Goal: Find specific page/section: Find specific page/section

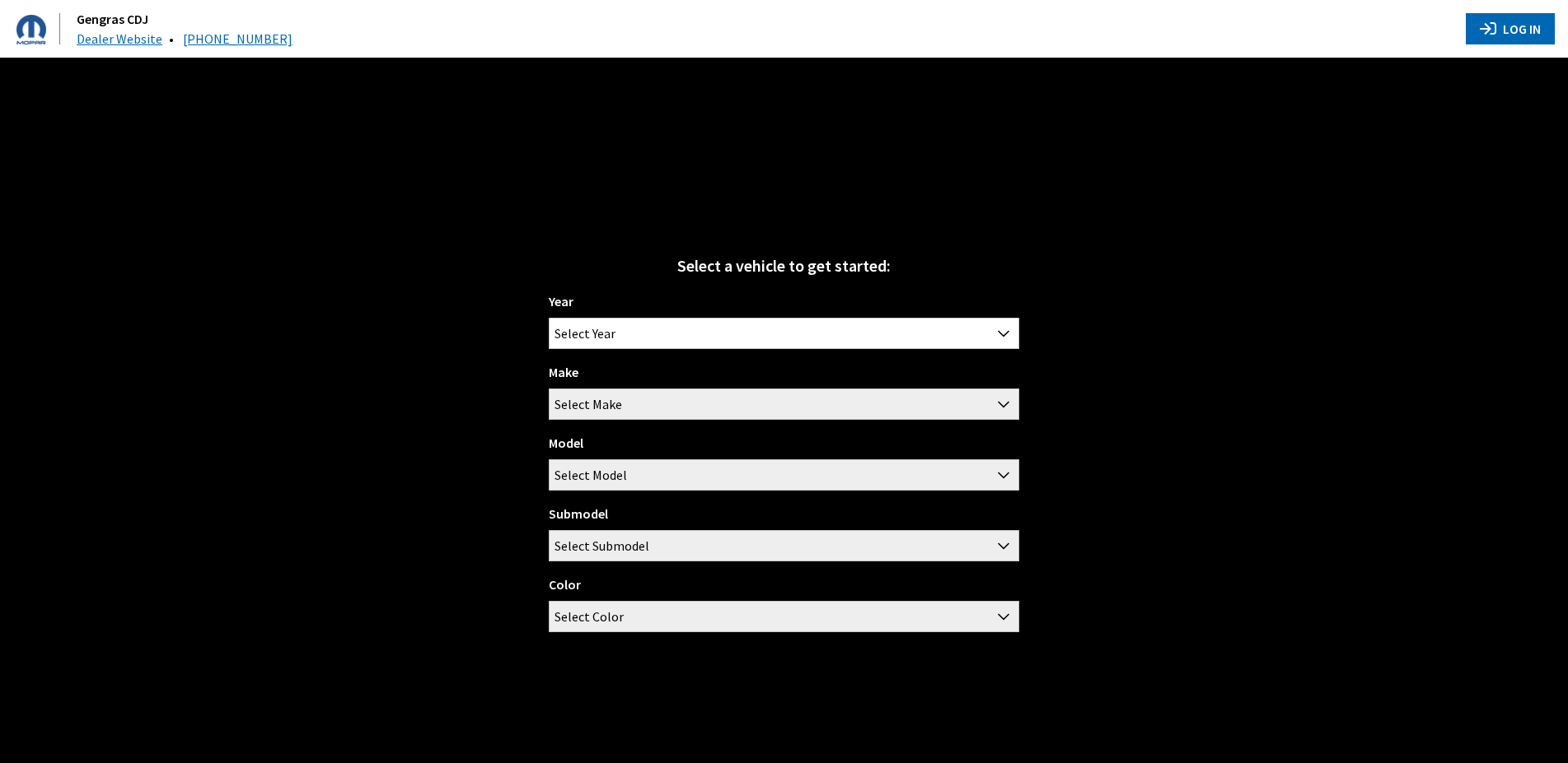
click at [1501, 28] on button "Log In" at bounding box center [1510, 28] width 89 height 31
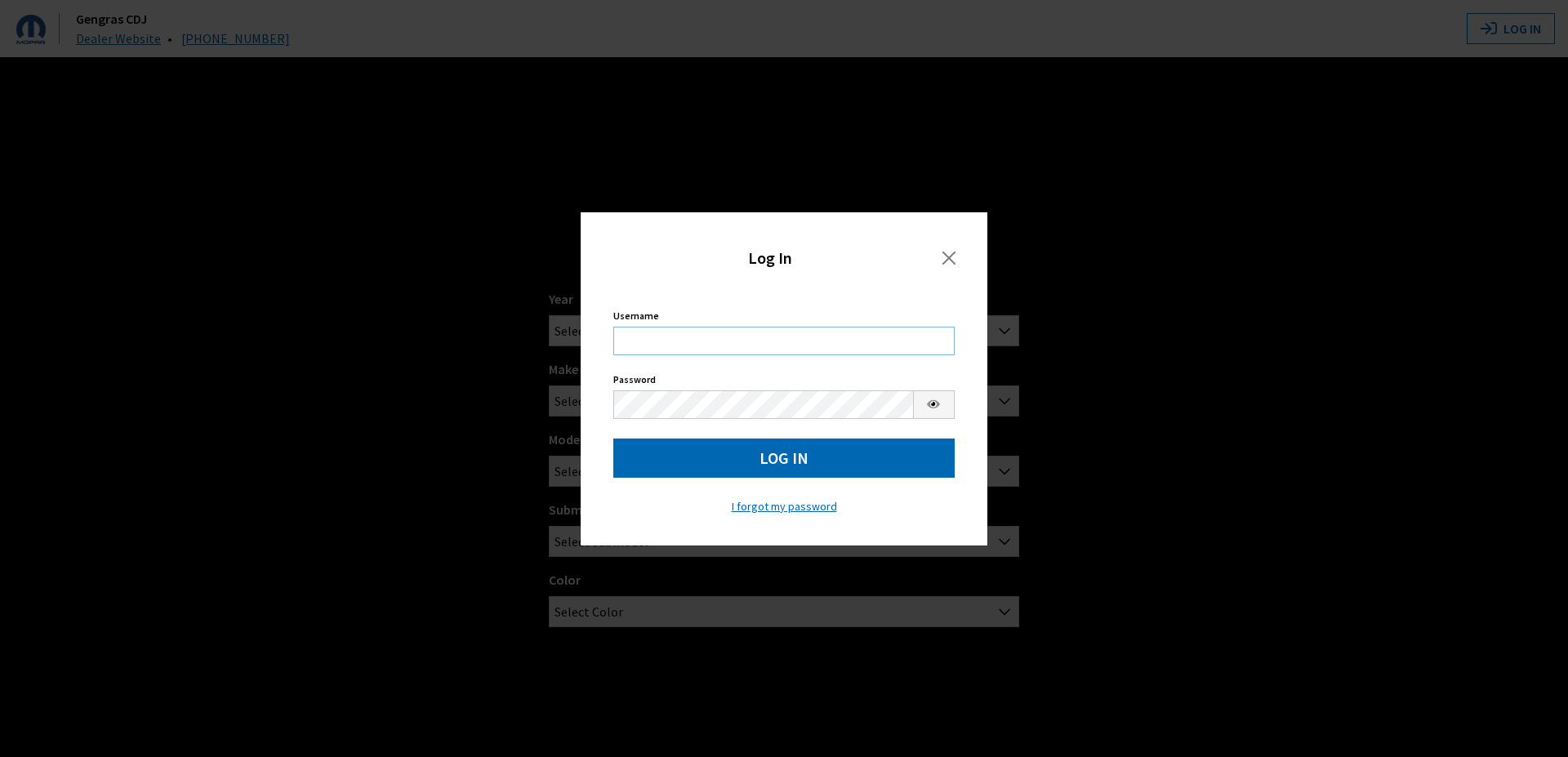
click at [702, 337] on input "Username" at bounding box center [783, 341] width 341 height 28
type input "acote"
click at [761, 446] on button "Log In" at bounding box center [783, 458] width 341 height 39
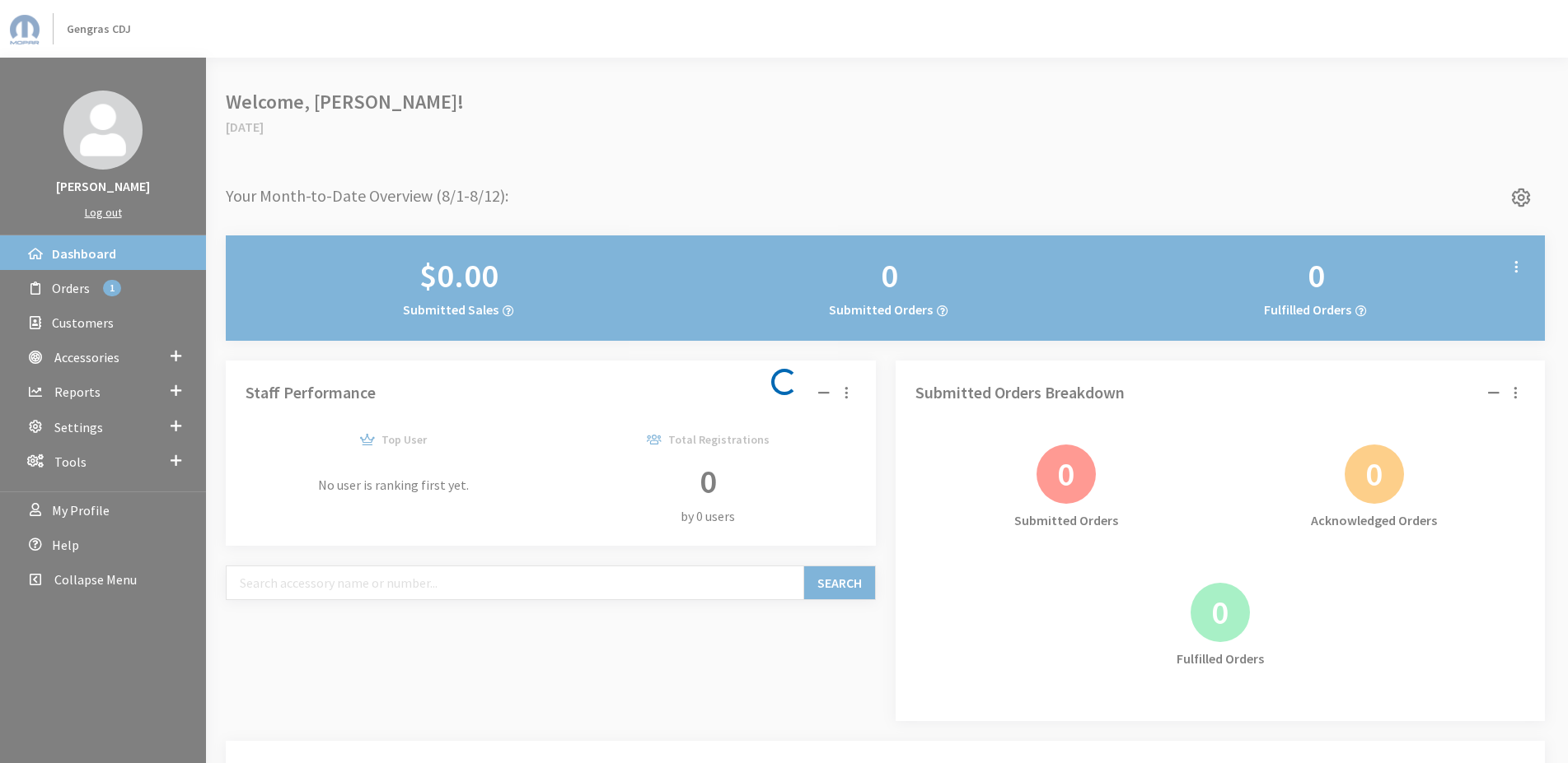
click at [175, 356] on div "Loading..." at bounding box center [784, 381] width 1568 height 763
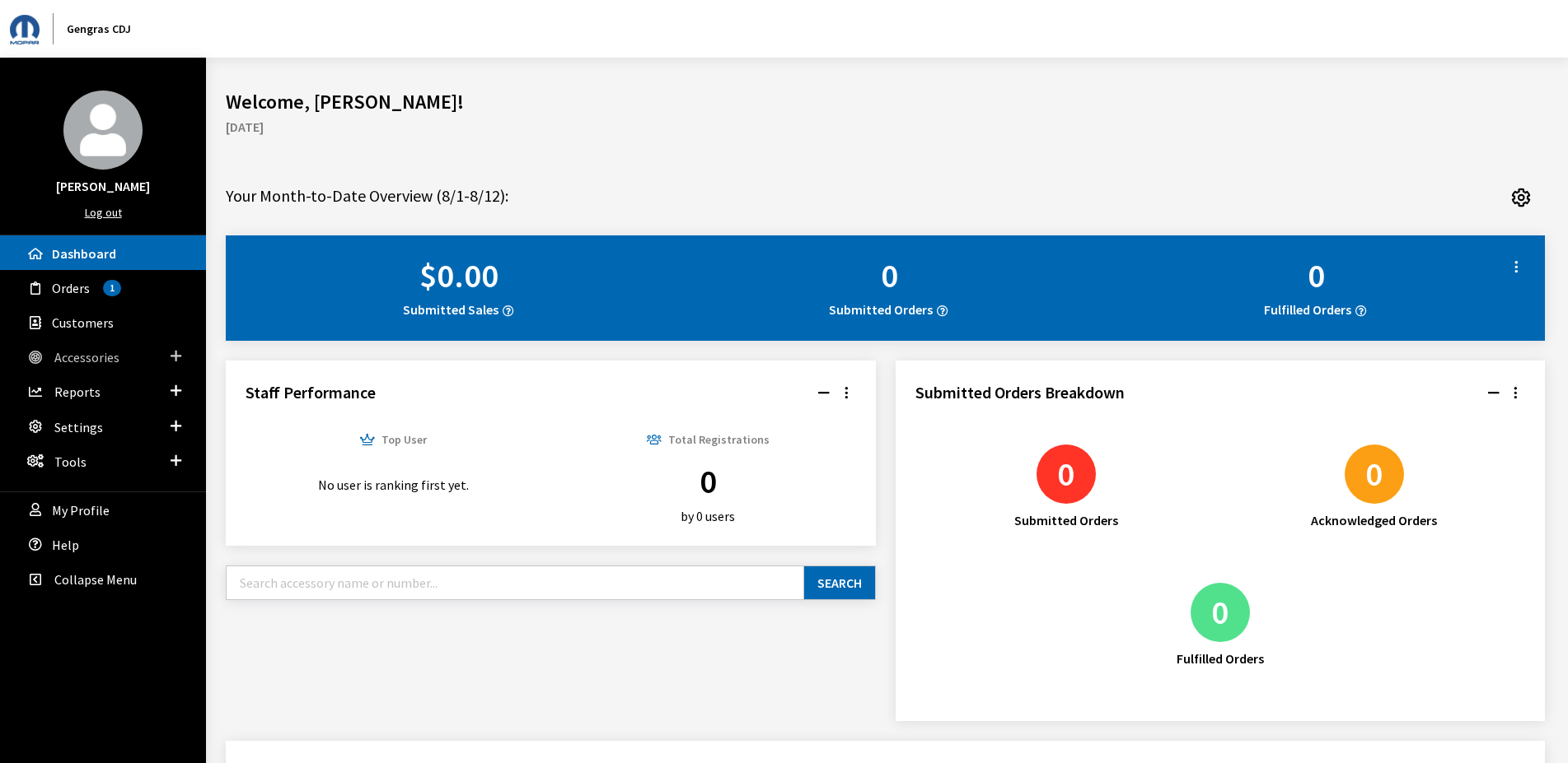
click at [168, 357] on link "Accessories" at bounding box center [103, 356] width 206 height 34
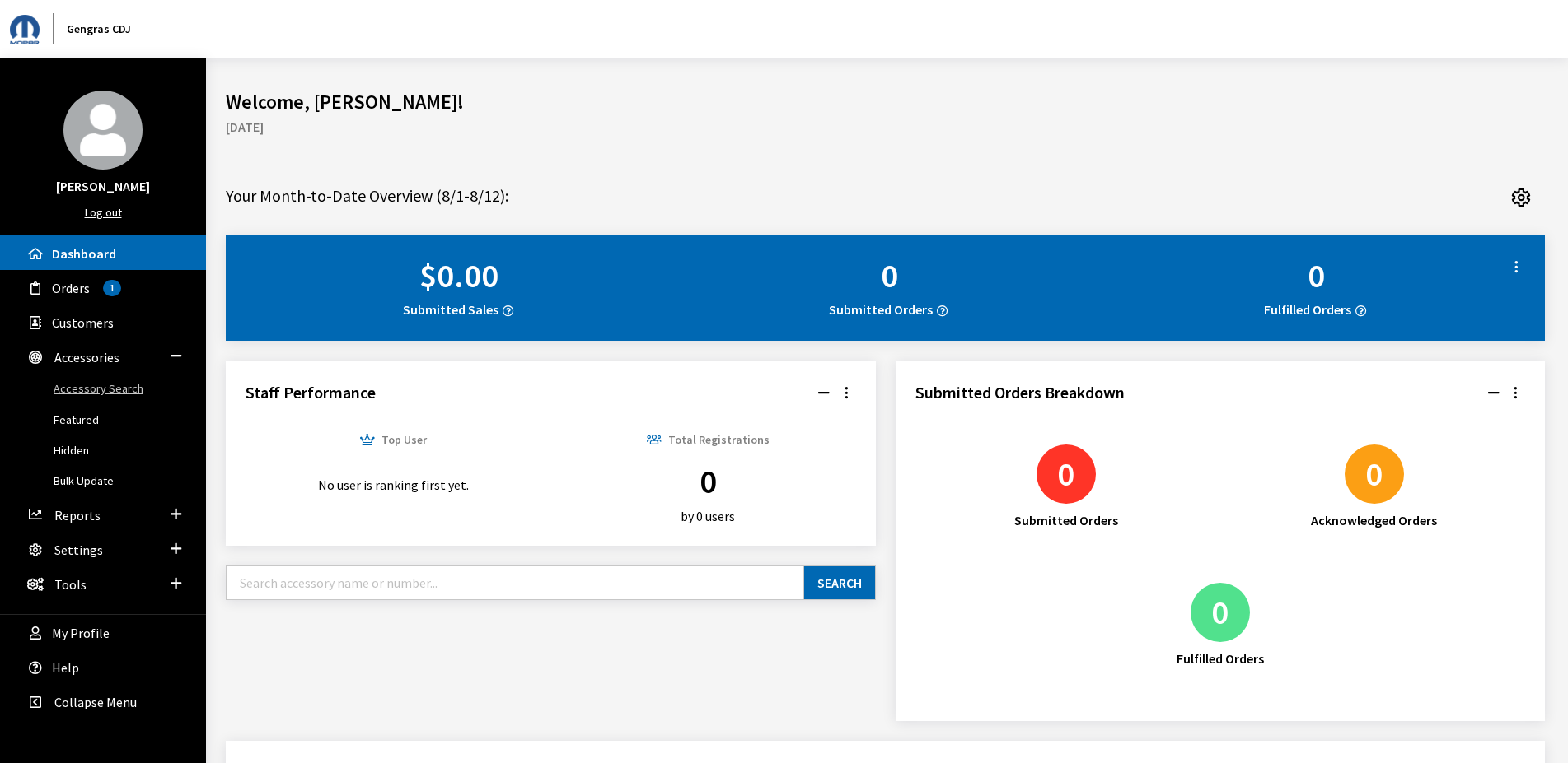
click at [139, 392] on link "Accessory Search" at bounding box center [103, 389] width 206 height 30
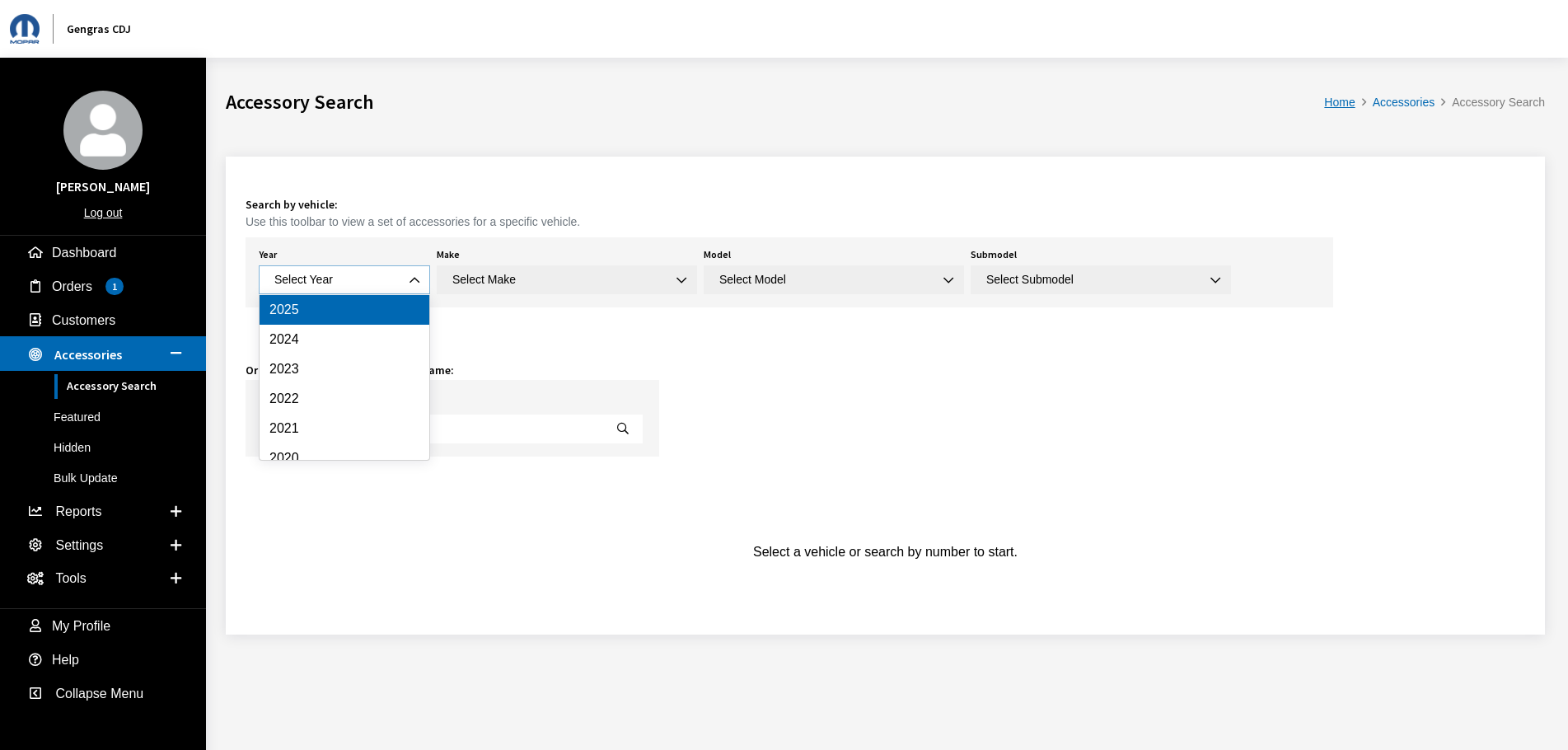
click at [353, 289] on span "Select Year" at bounding box center [344, 280] width 171 height 28
select select "43"
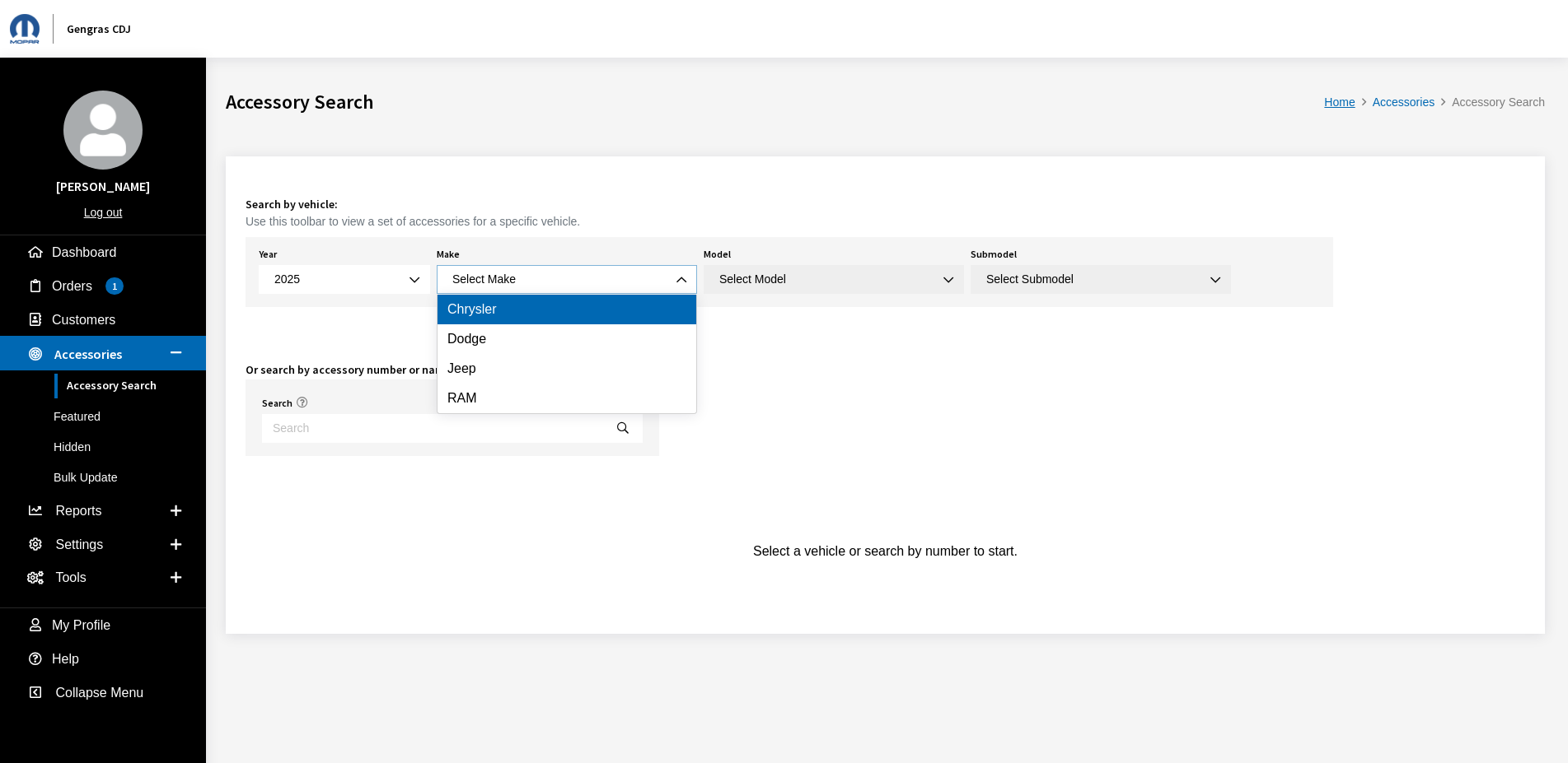
click at [514, 285] on span "Select Make" at bounding box center [567, 279] width 239 height 18
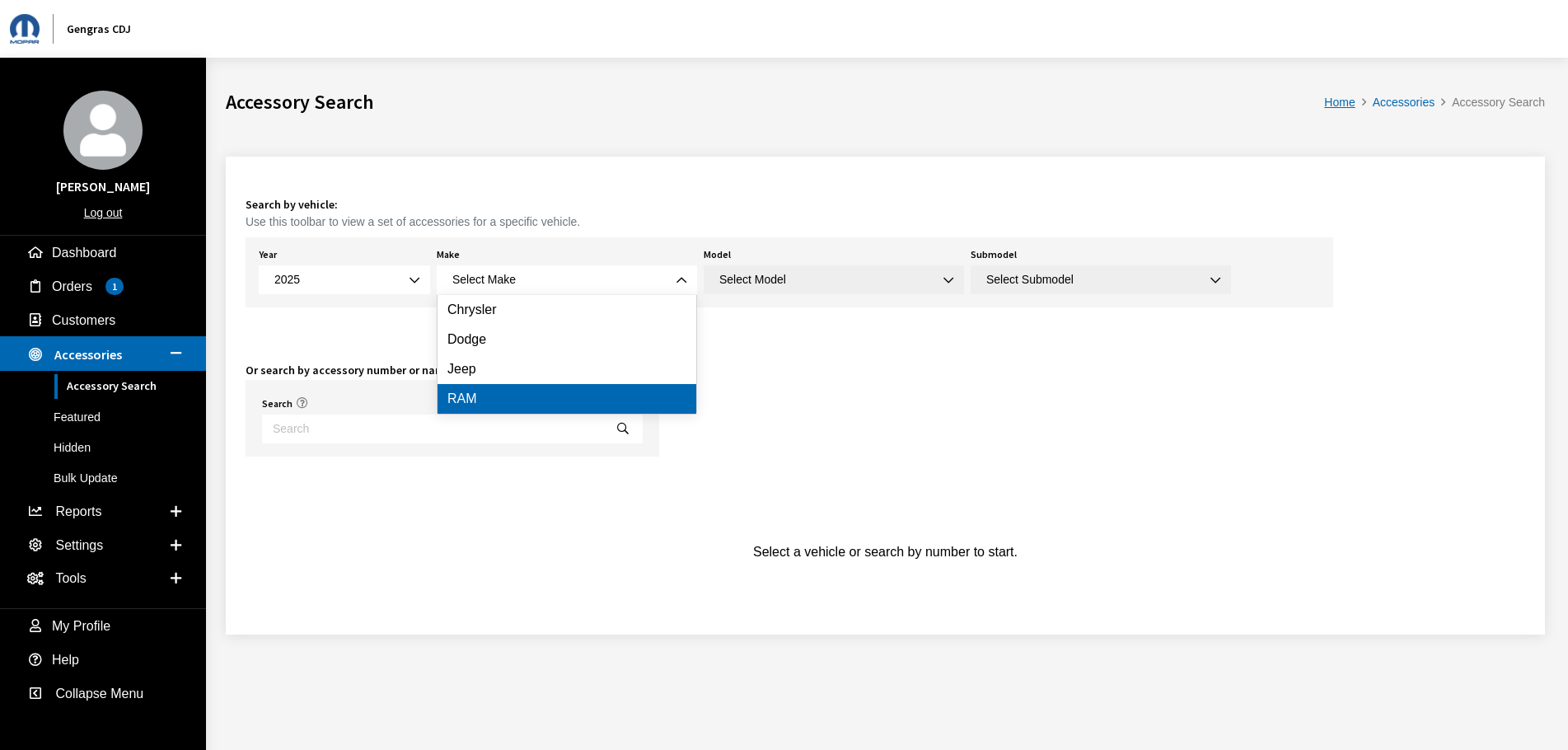
drag, startPoint x: 514, startPoint y: 400, endPoint x: 562, endPoint y: 385, distance: 50.3
select select "34"
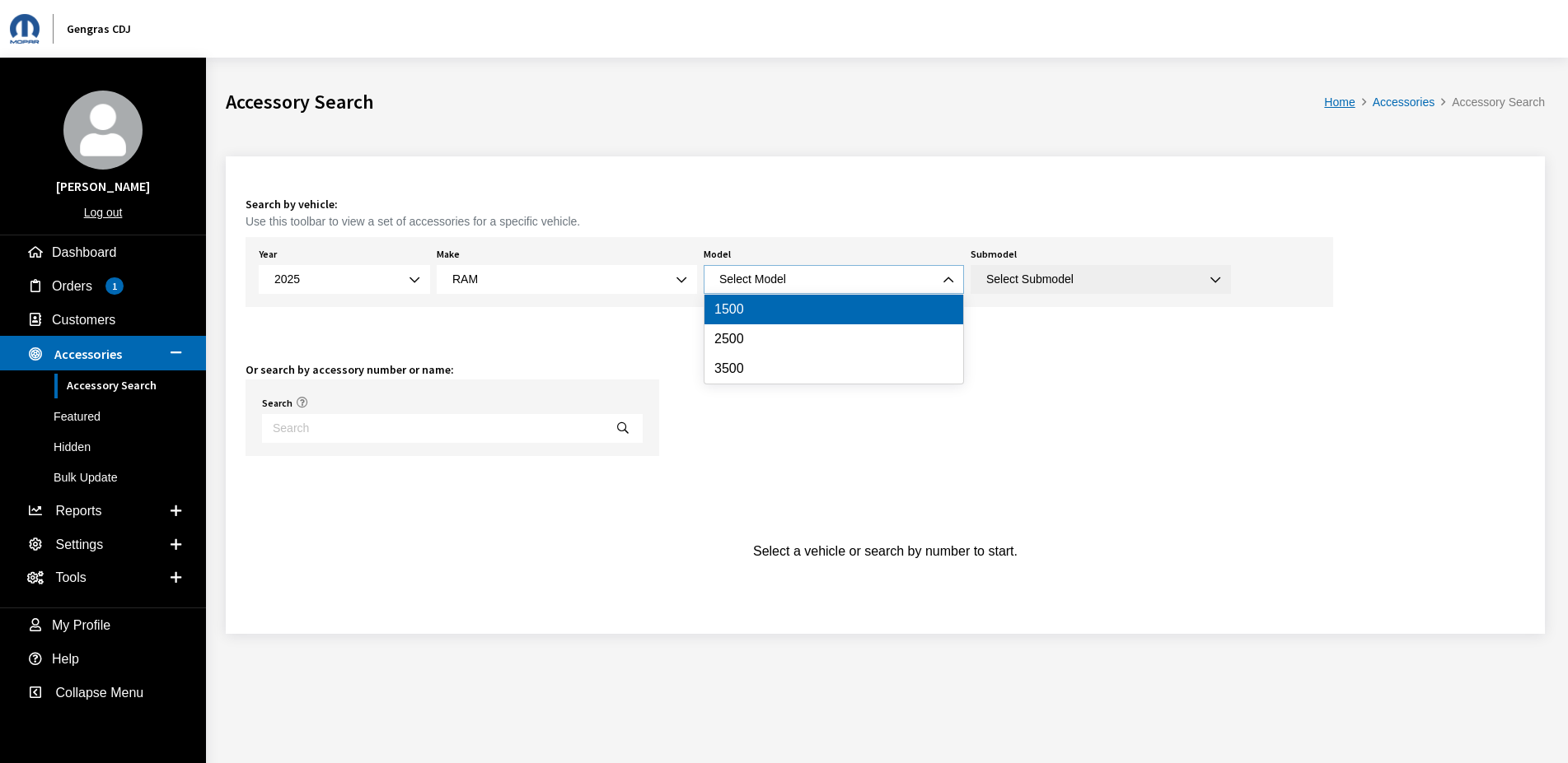
click at [830, 286] on span "Select Model" at bounding box center [833, 279] width 239 height 18
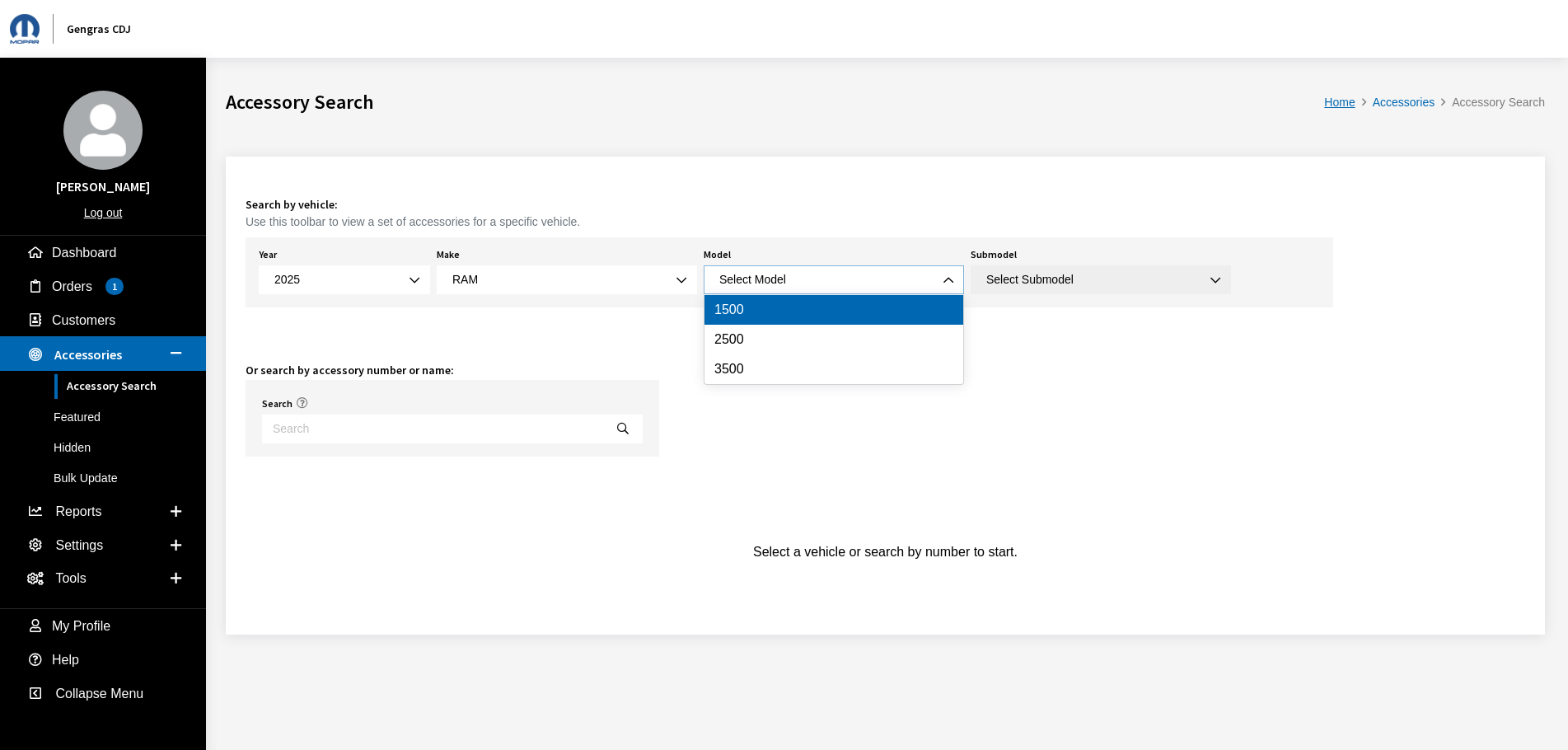
select select "1113"
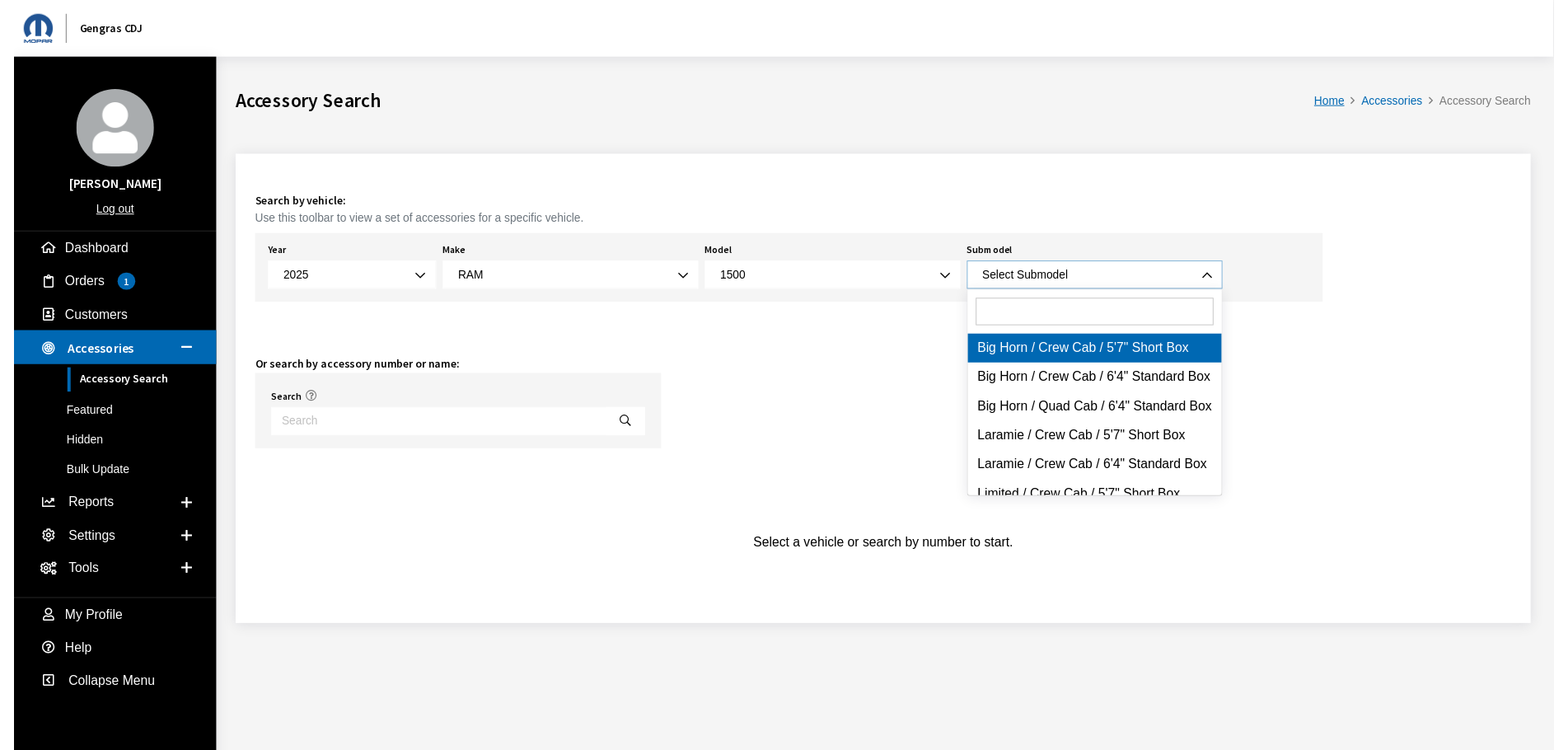
click at [1022, 278] on span "Select Submodel" at bounding box center [1030, 279] width 87 height 13
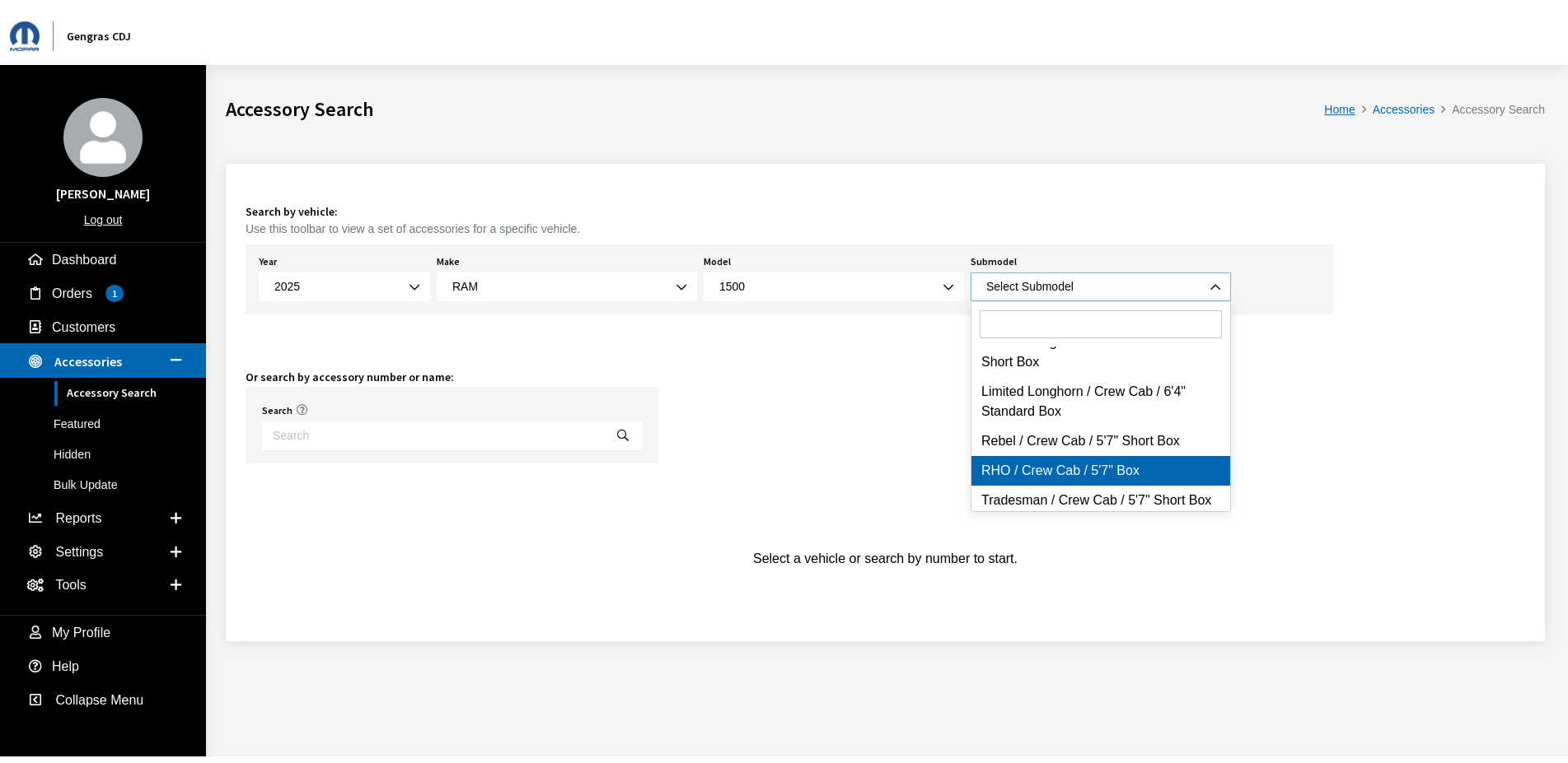
scroll to position [198, 0]
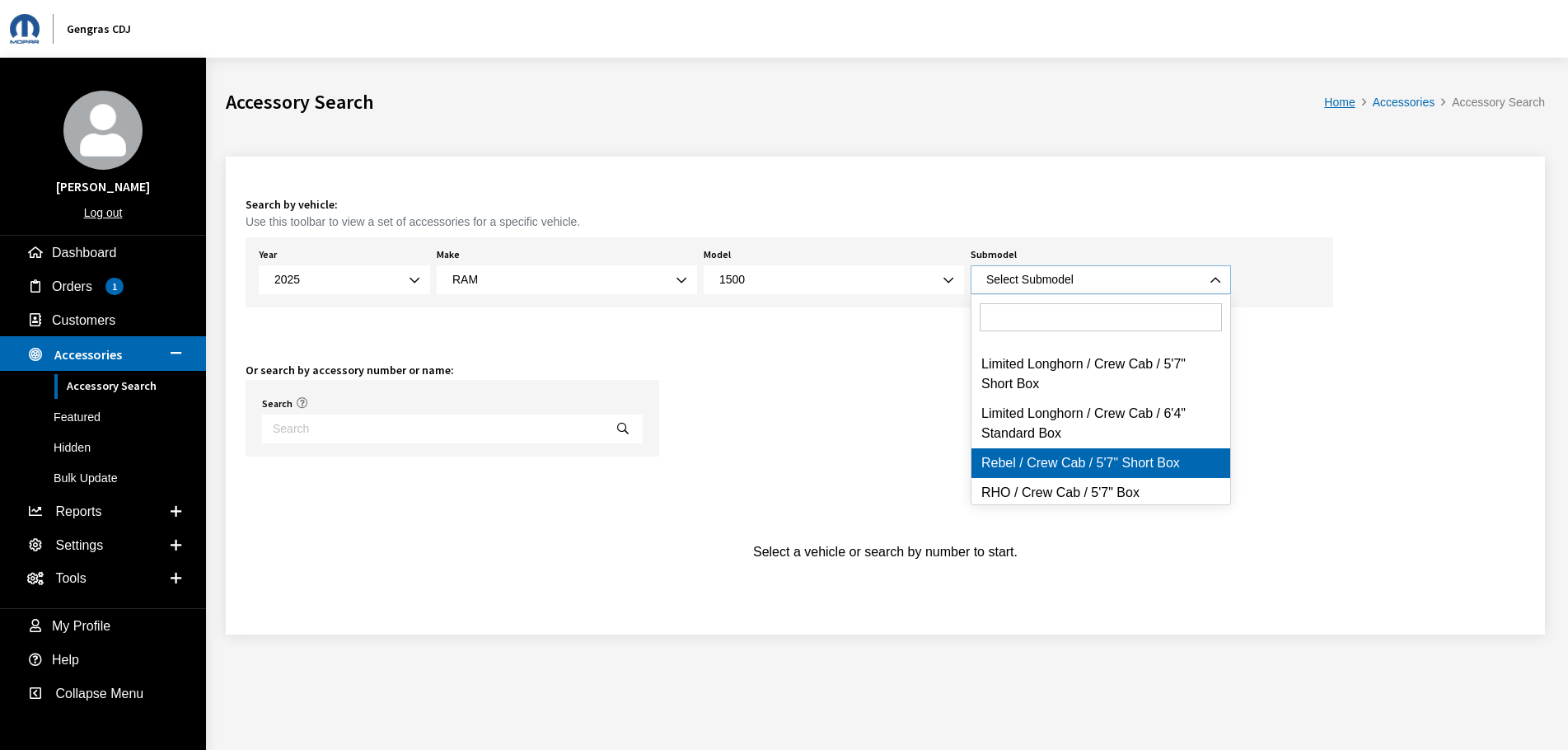
select select "3382"
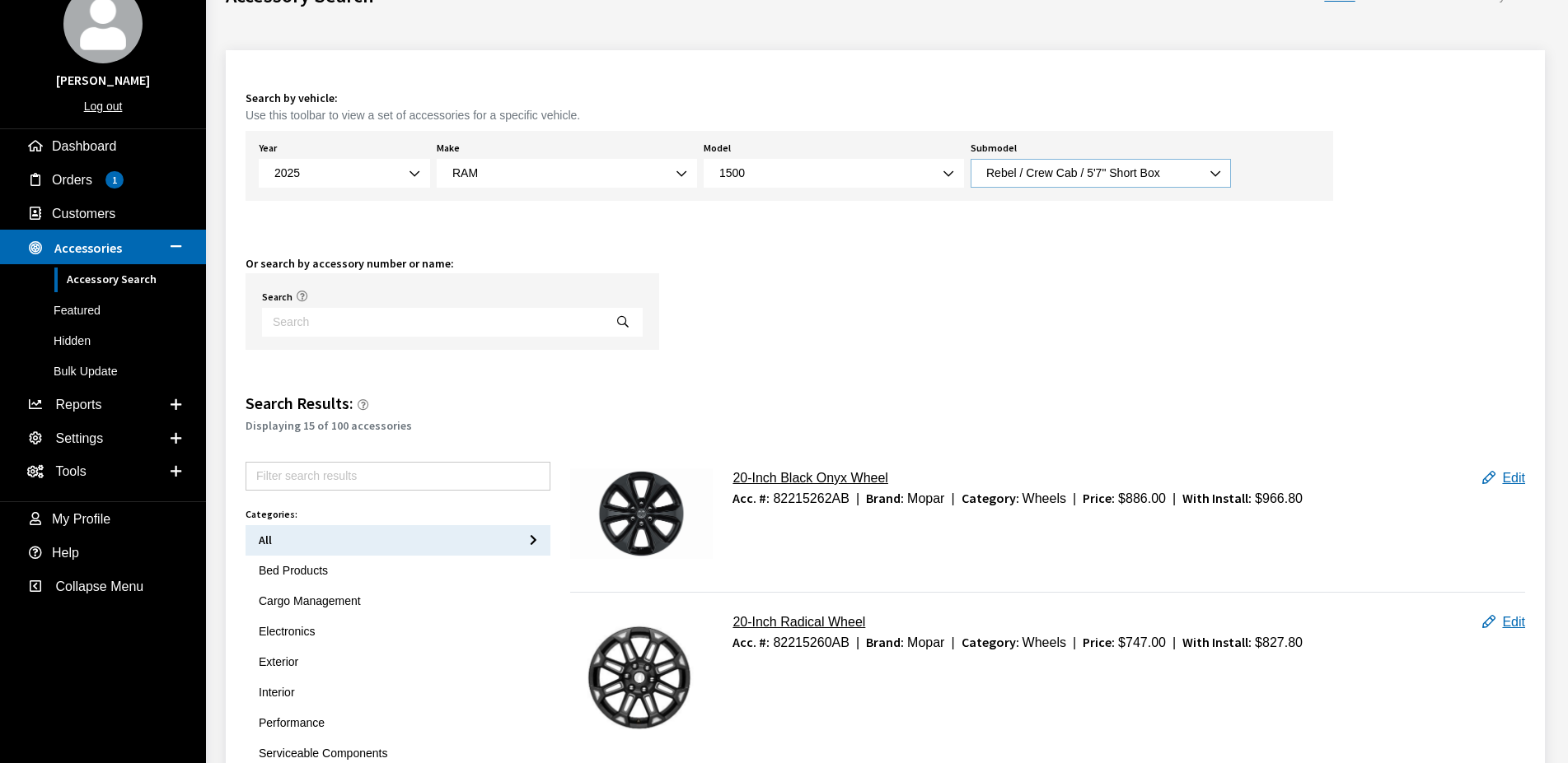
scroll to position [252, 0]
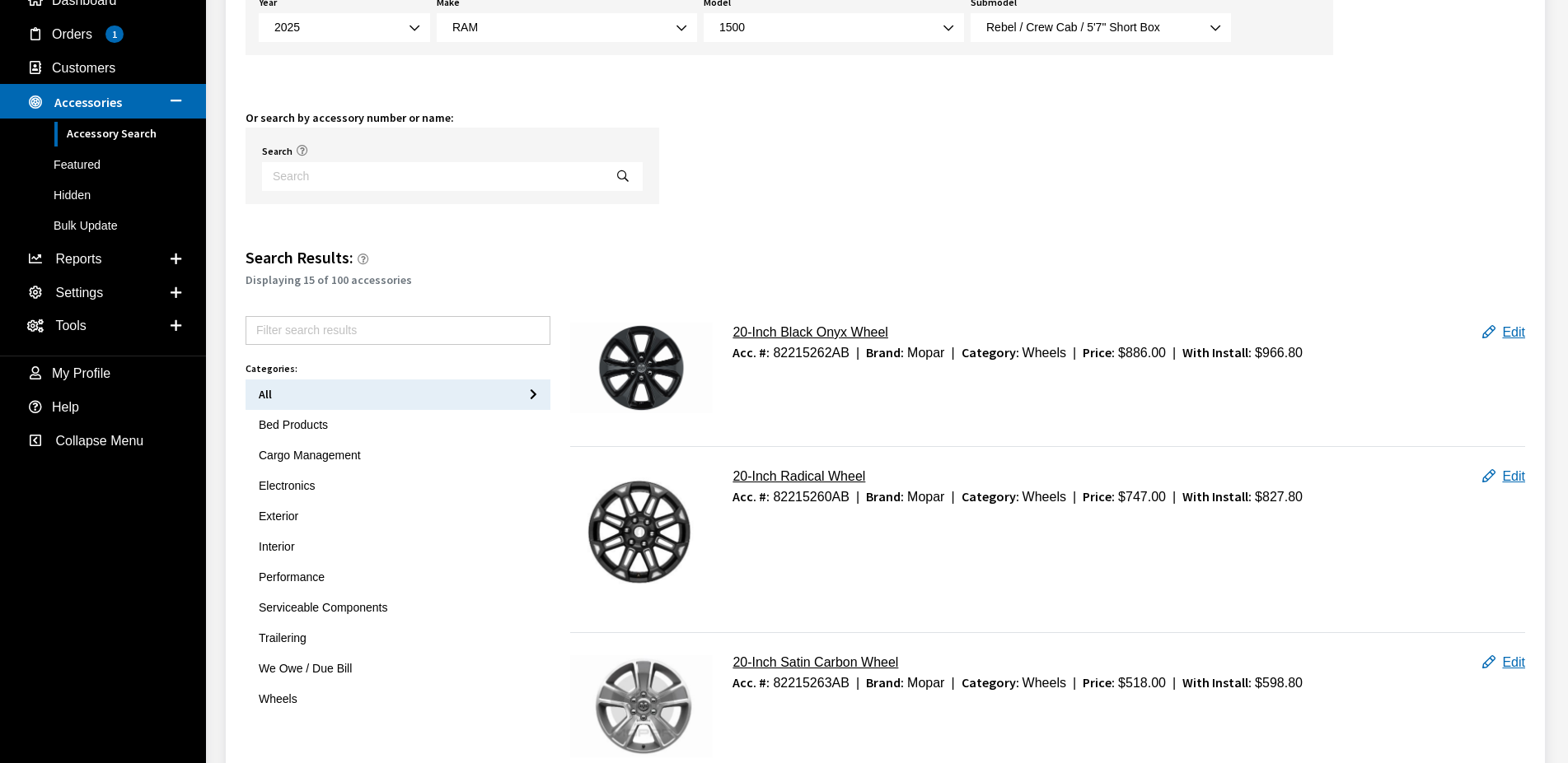
click at [286, 518] on button "Exterior" at bounding box center [398, 517] width 305 height 30
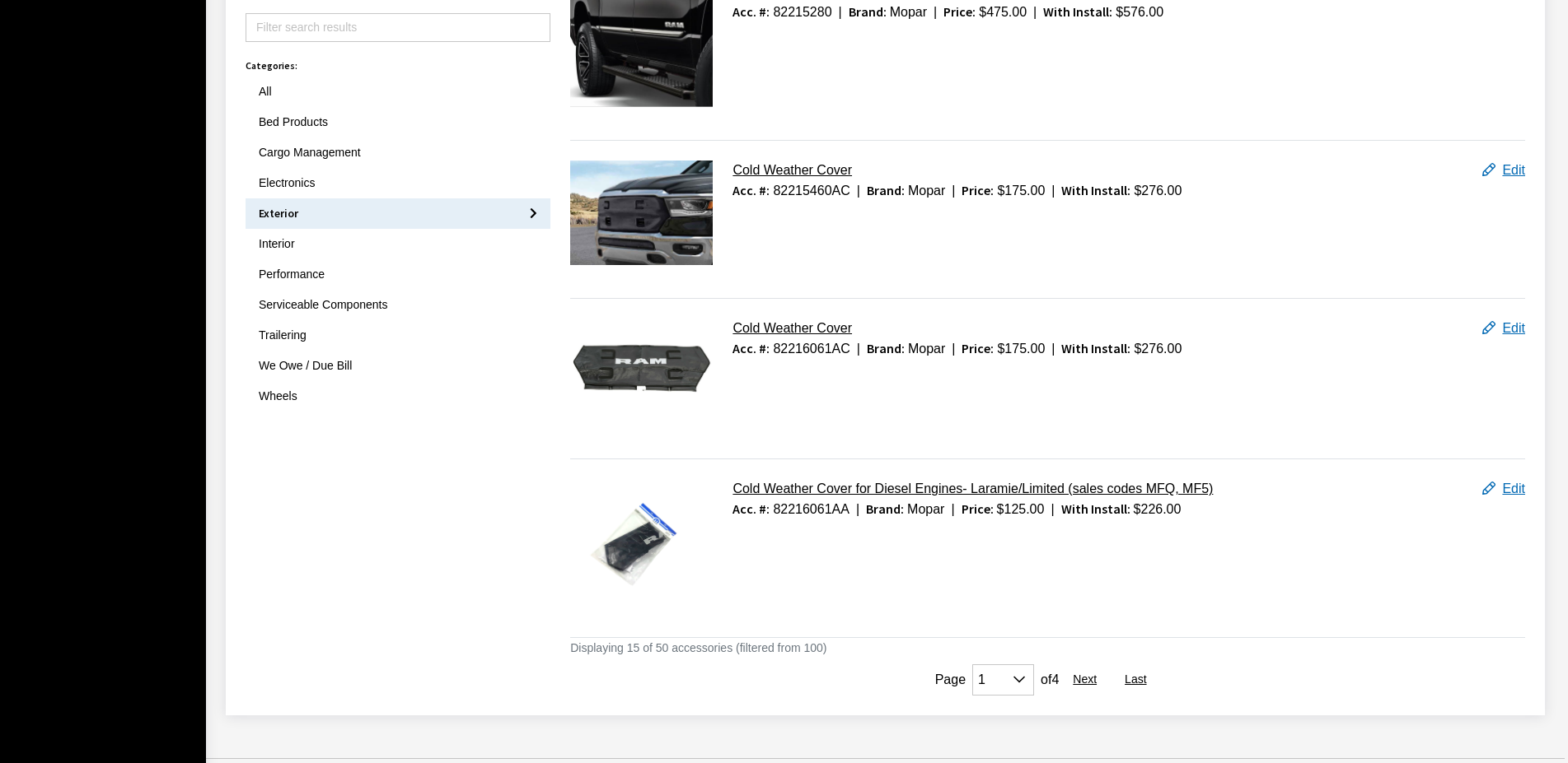
scroll to position [2411, 0]
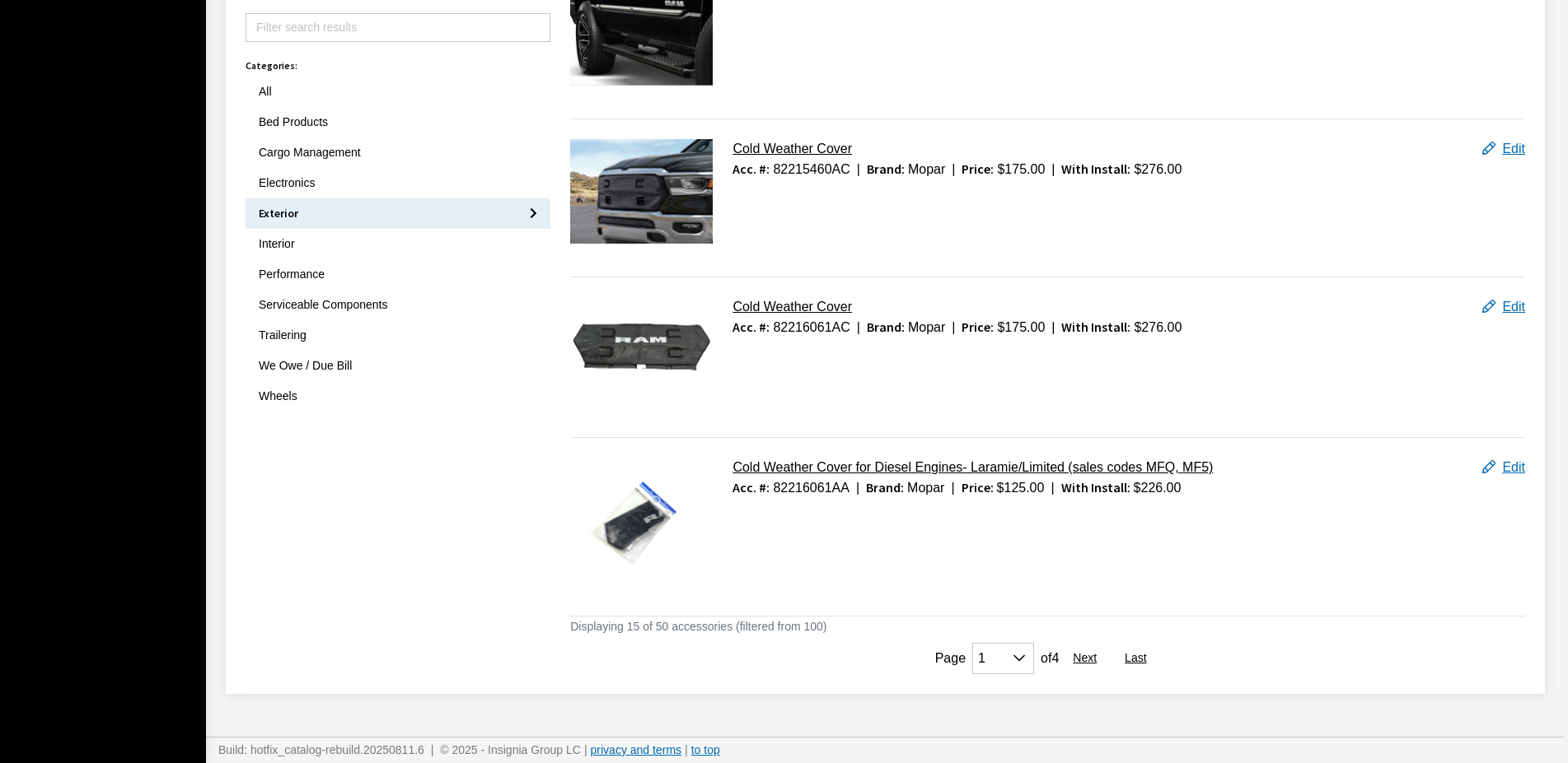
click at [1095, 657] on button "Next" at bounding box center [1084, 658] width 52 height 31
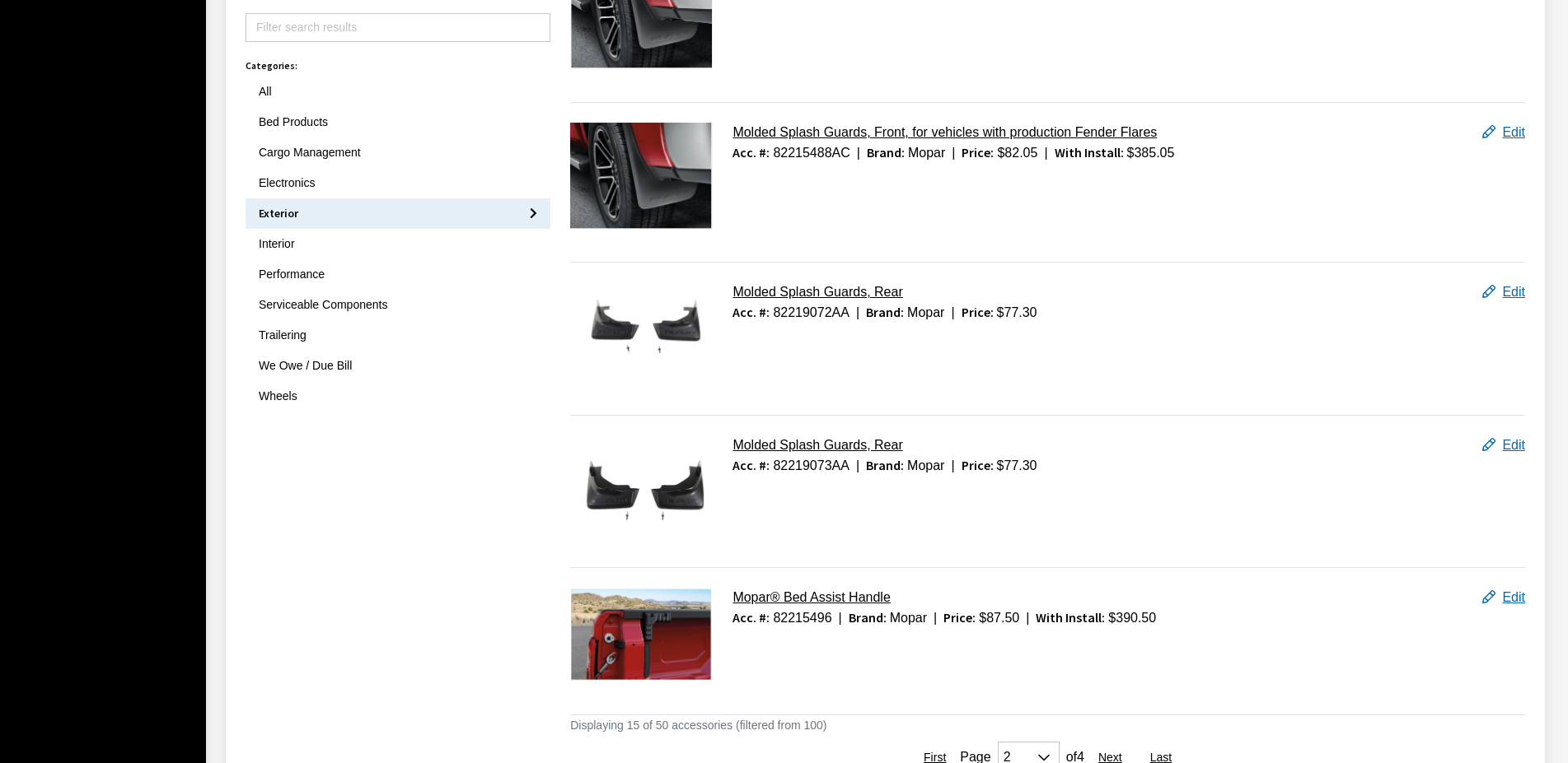
scroll to position [2400, 0]
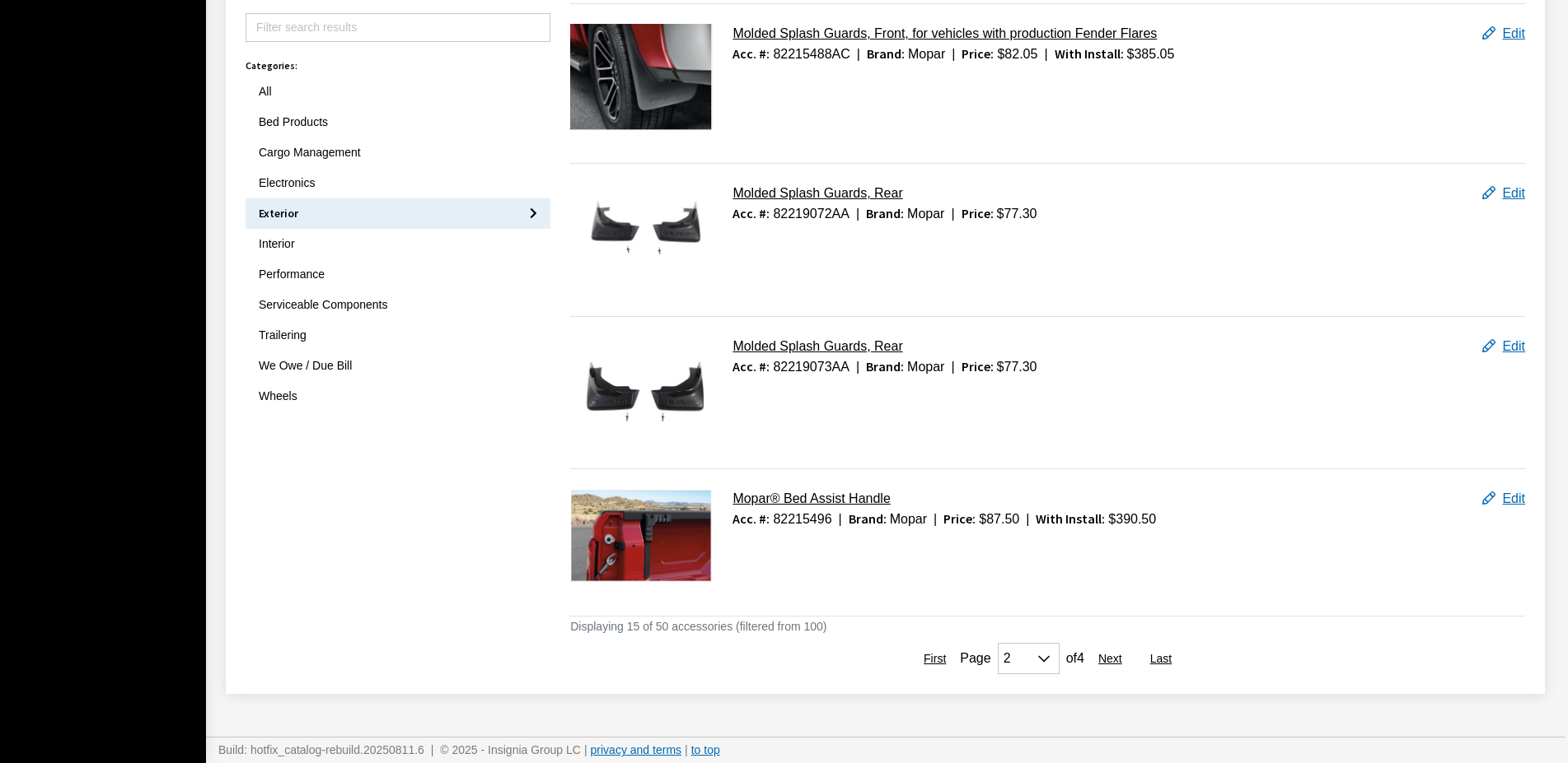
click at [1106, 659] on button "Next" at bounding box center [1110, 658] width 52 height 31
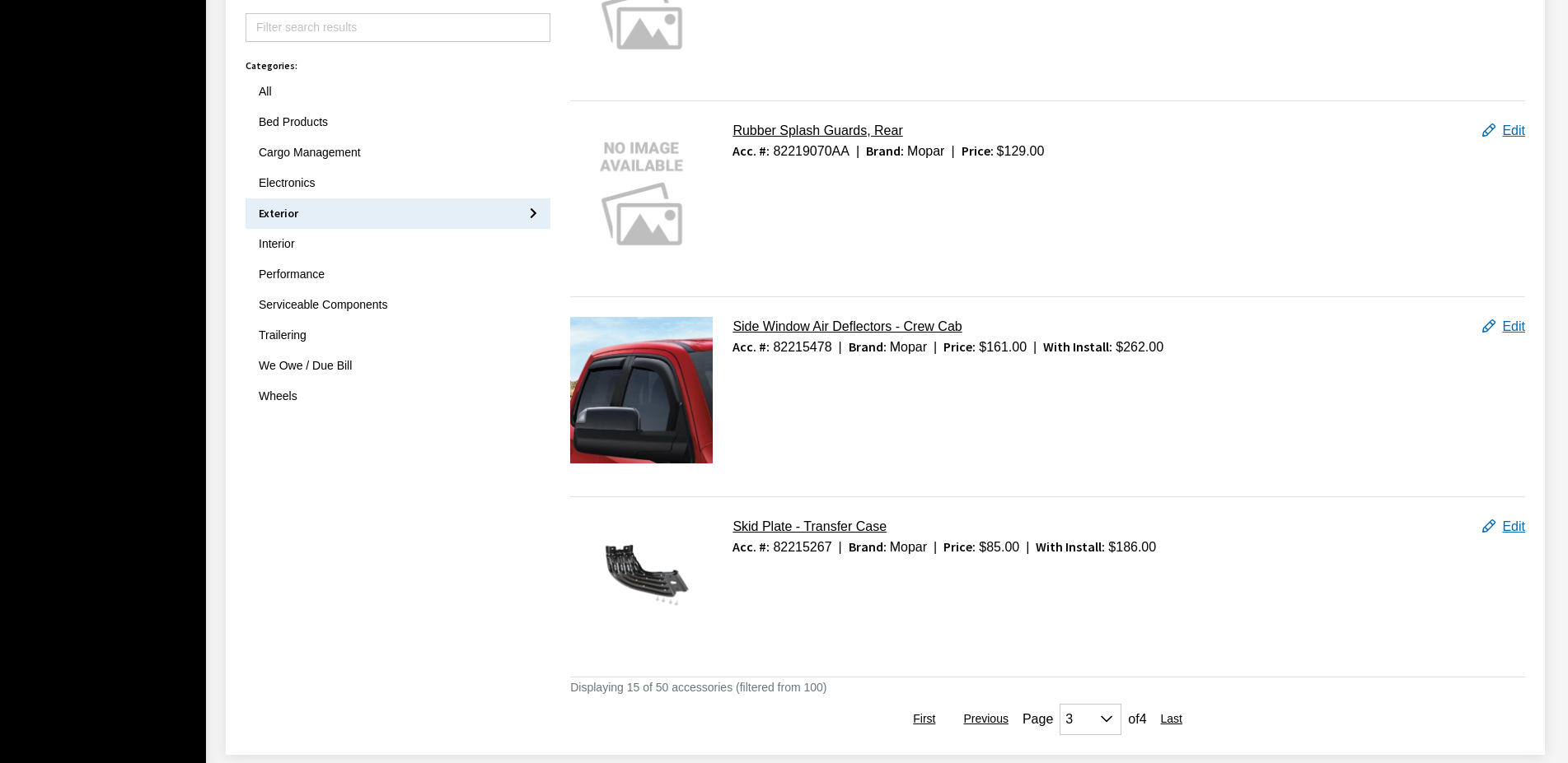
scroll to position [2580, 0]
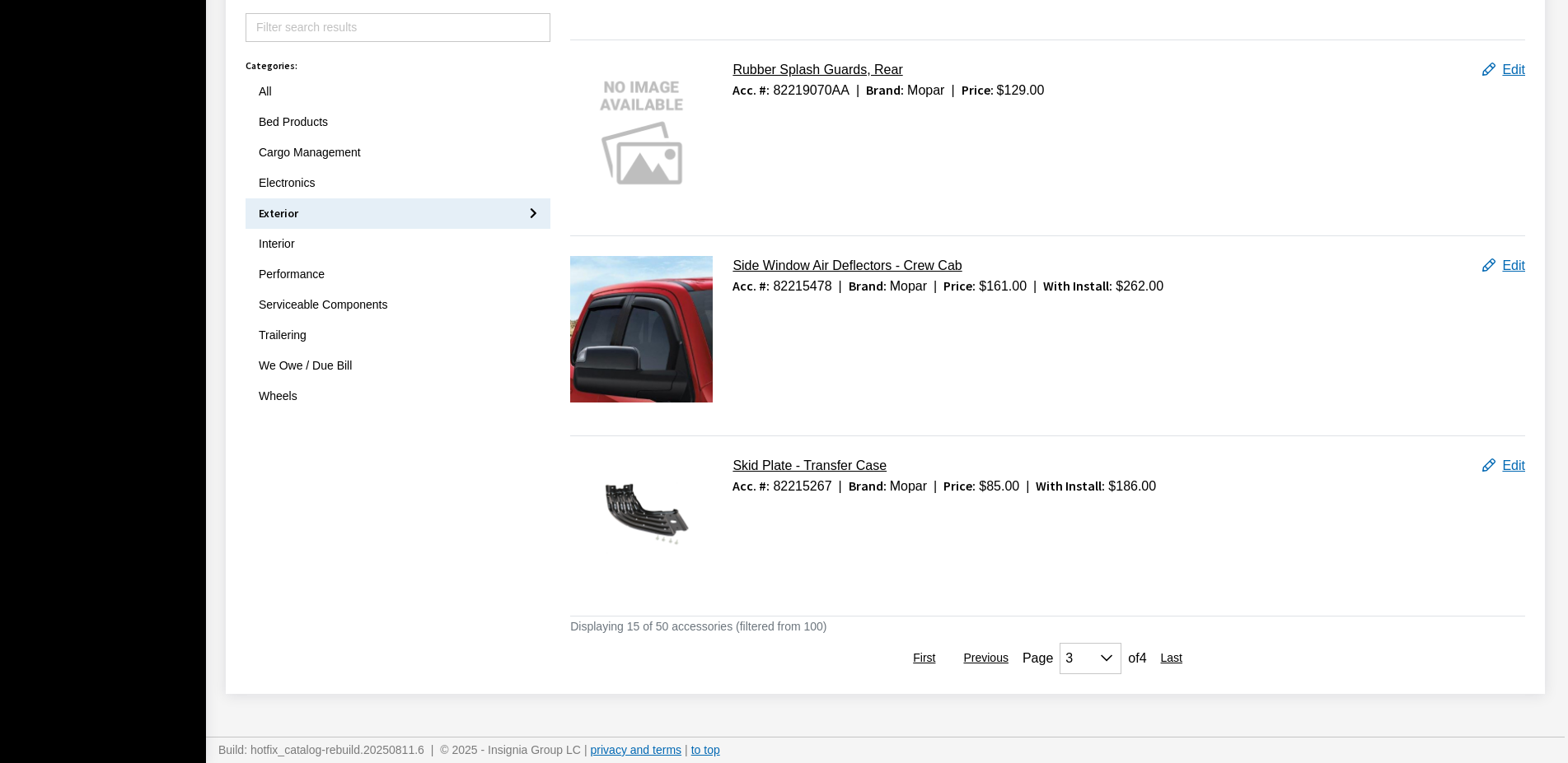
click at [1154, 654] on button "Last" at bounding box center [1172, 658] width 49 height 31
select select "3"
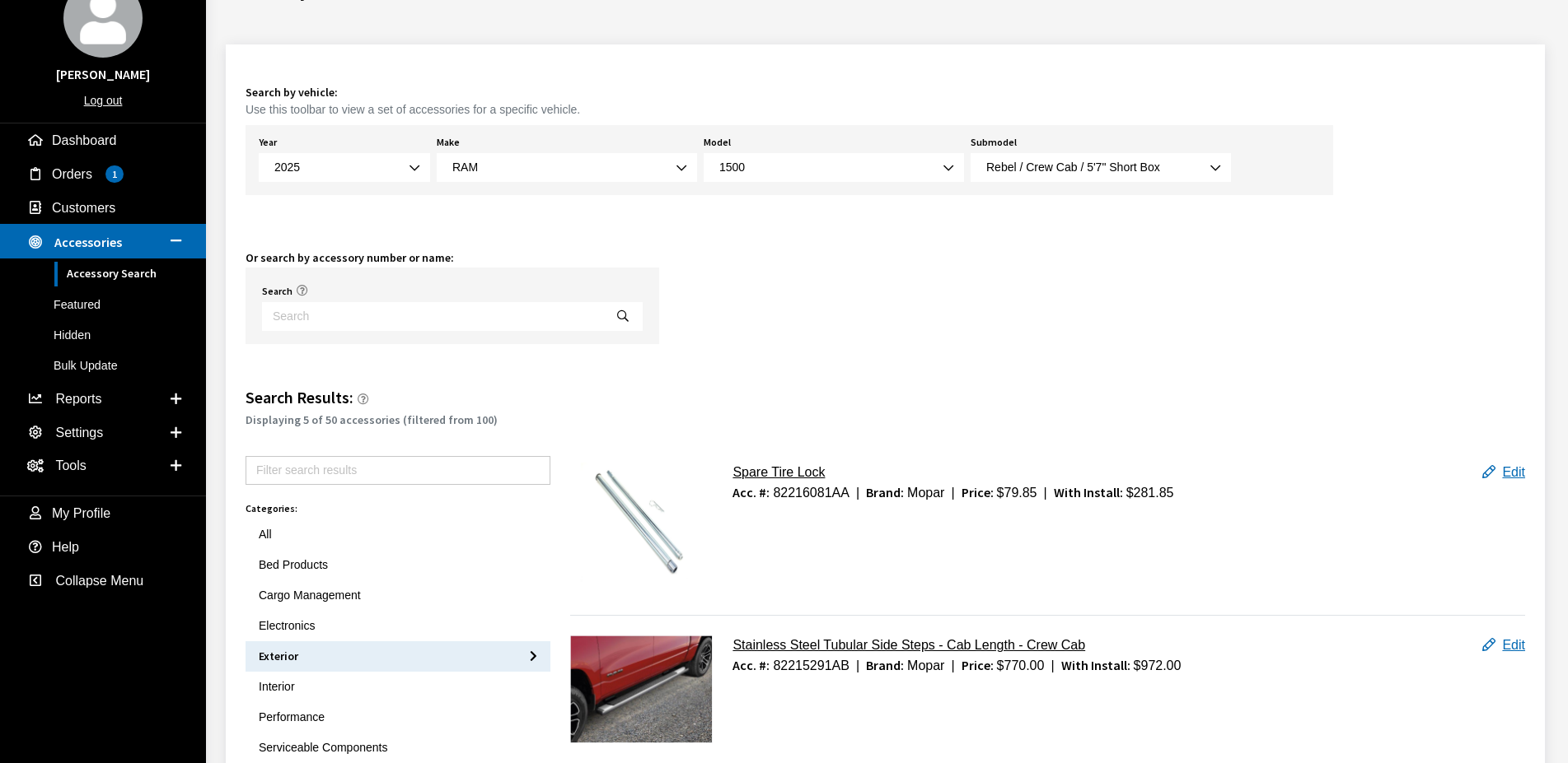
scroll to position [100, 0]
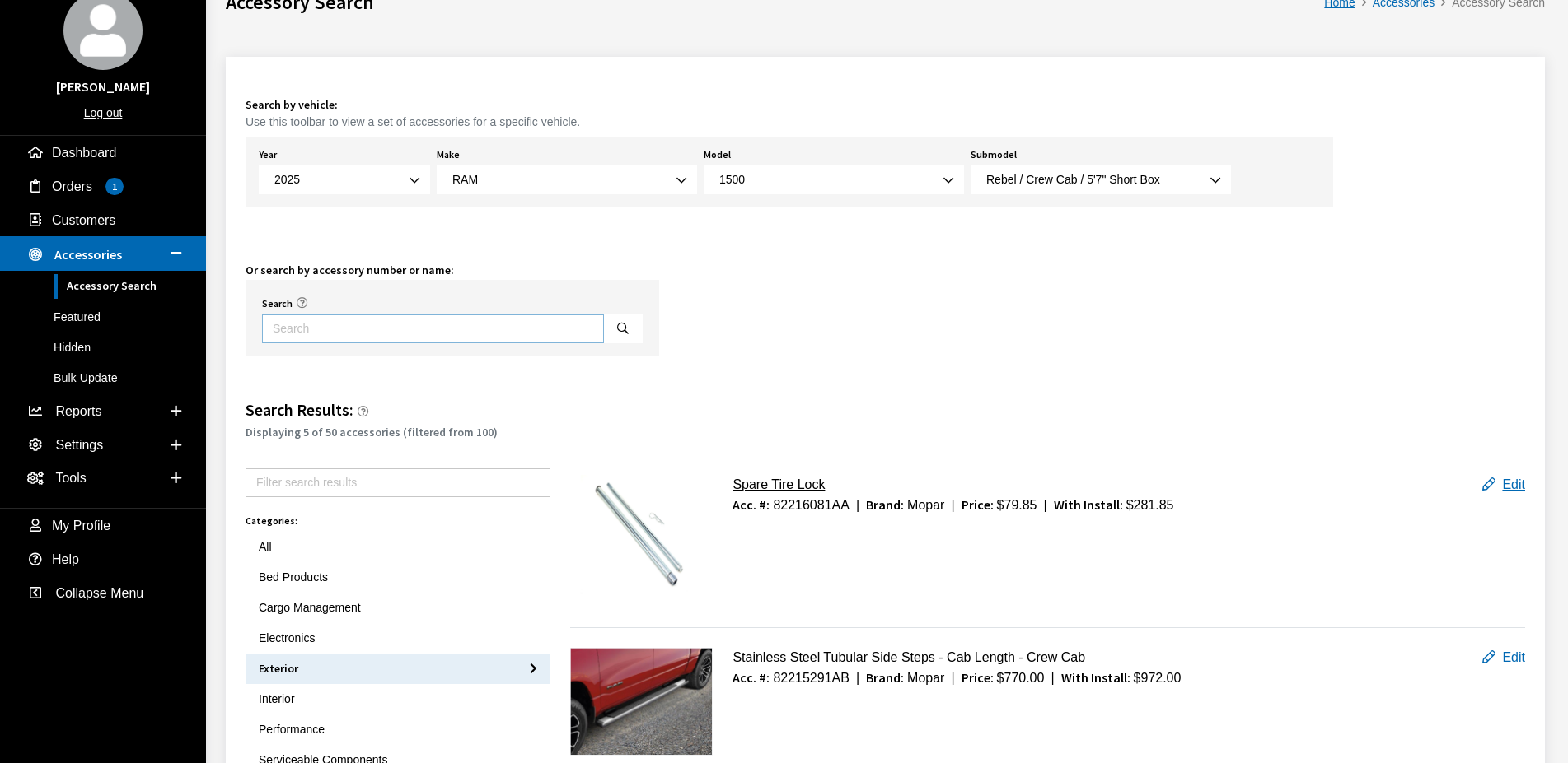
click at [319, 334] on input "Search" at bounding box center [433, 329] width 342 height 28
type input "TONNEAU COVER"
select select
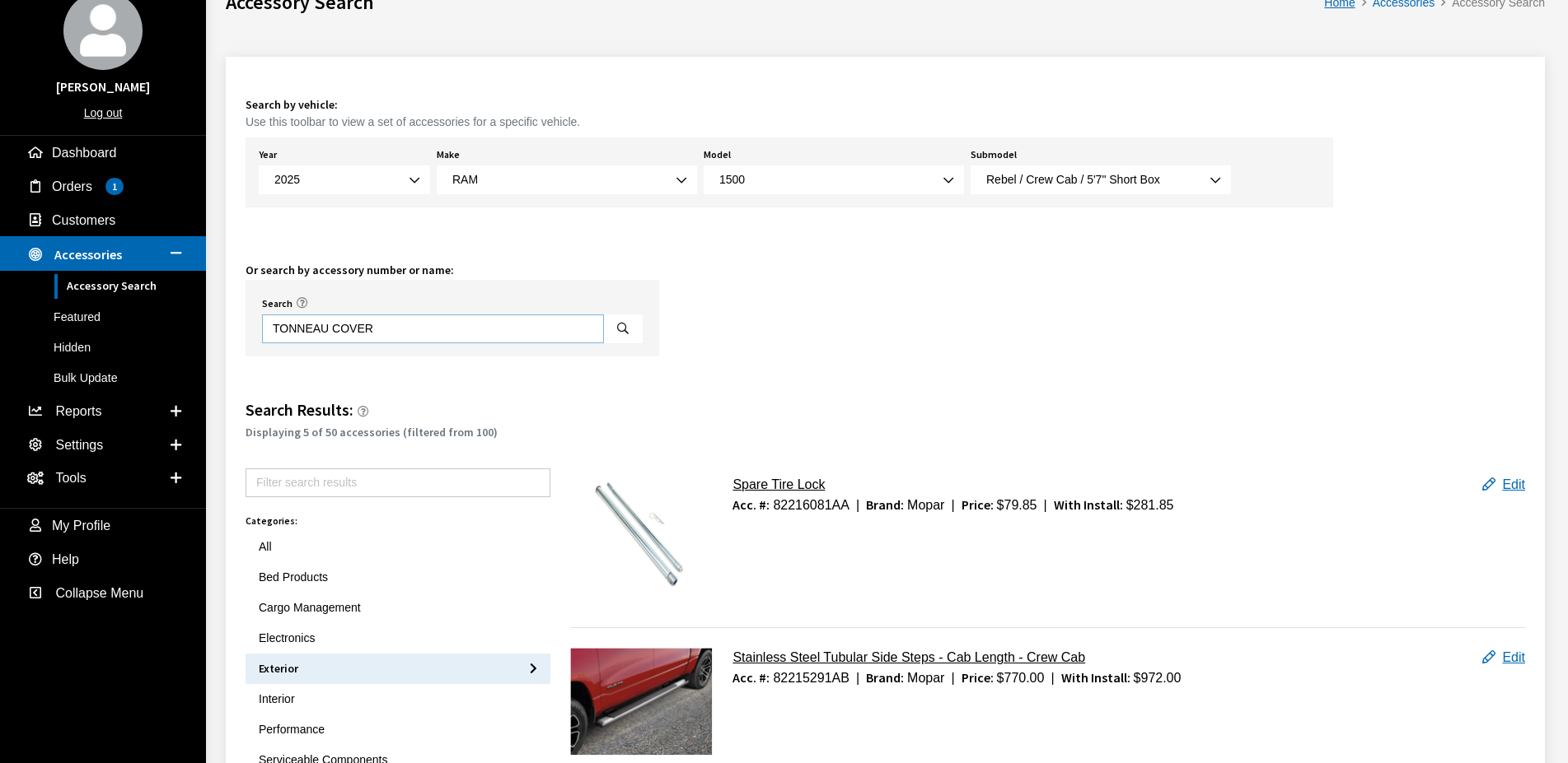
select select
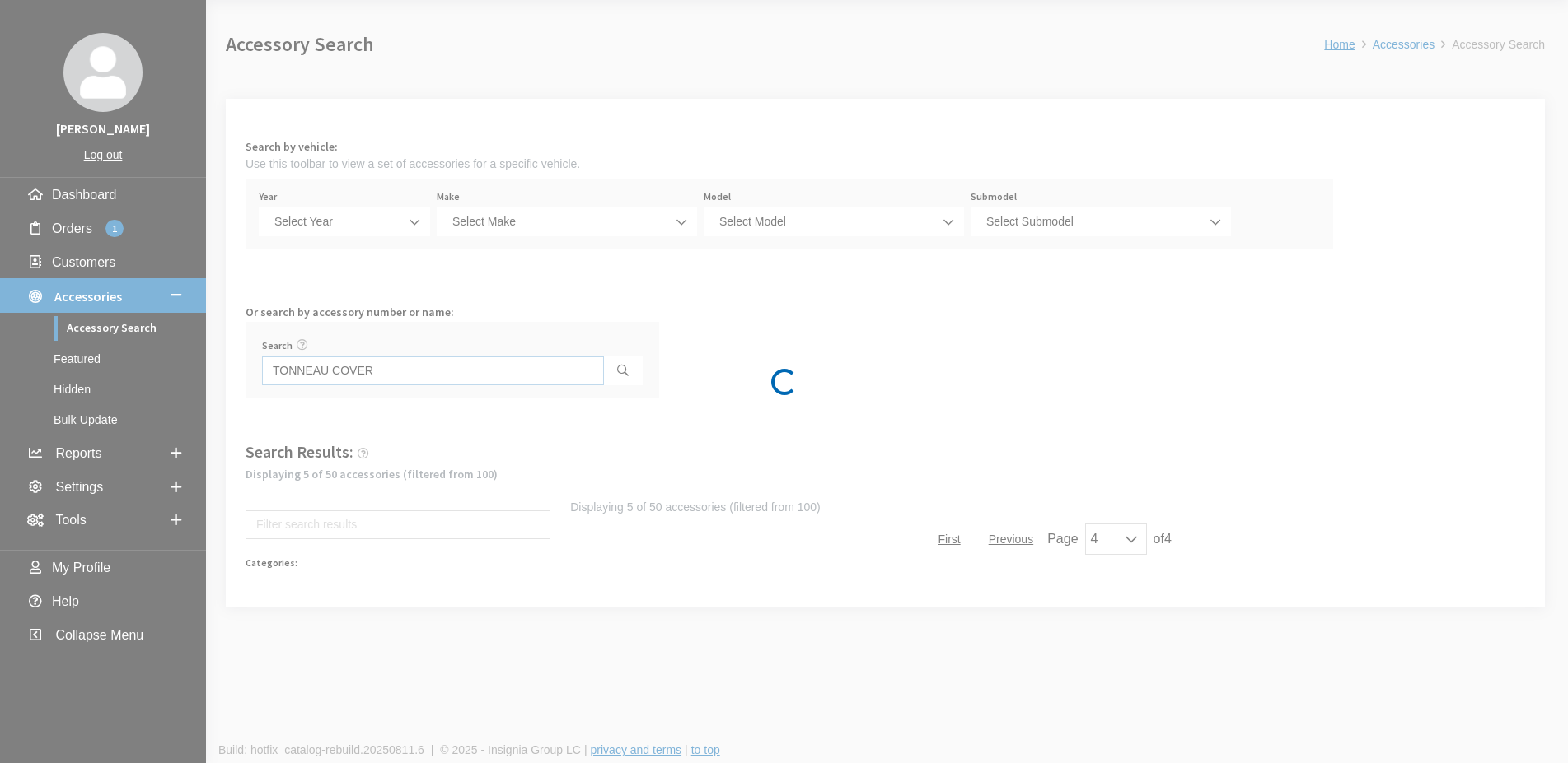
scroll to position [58, 0]
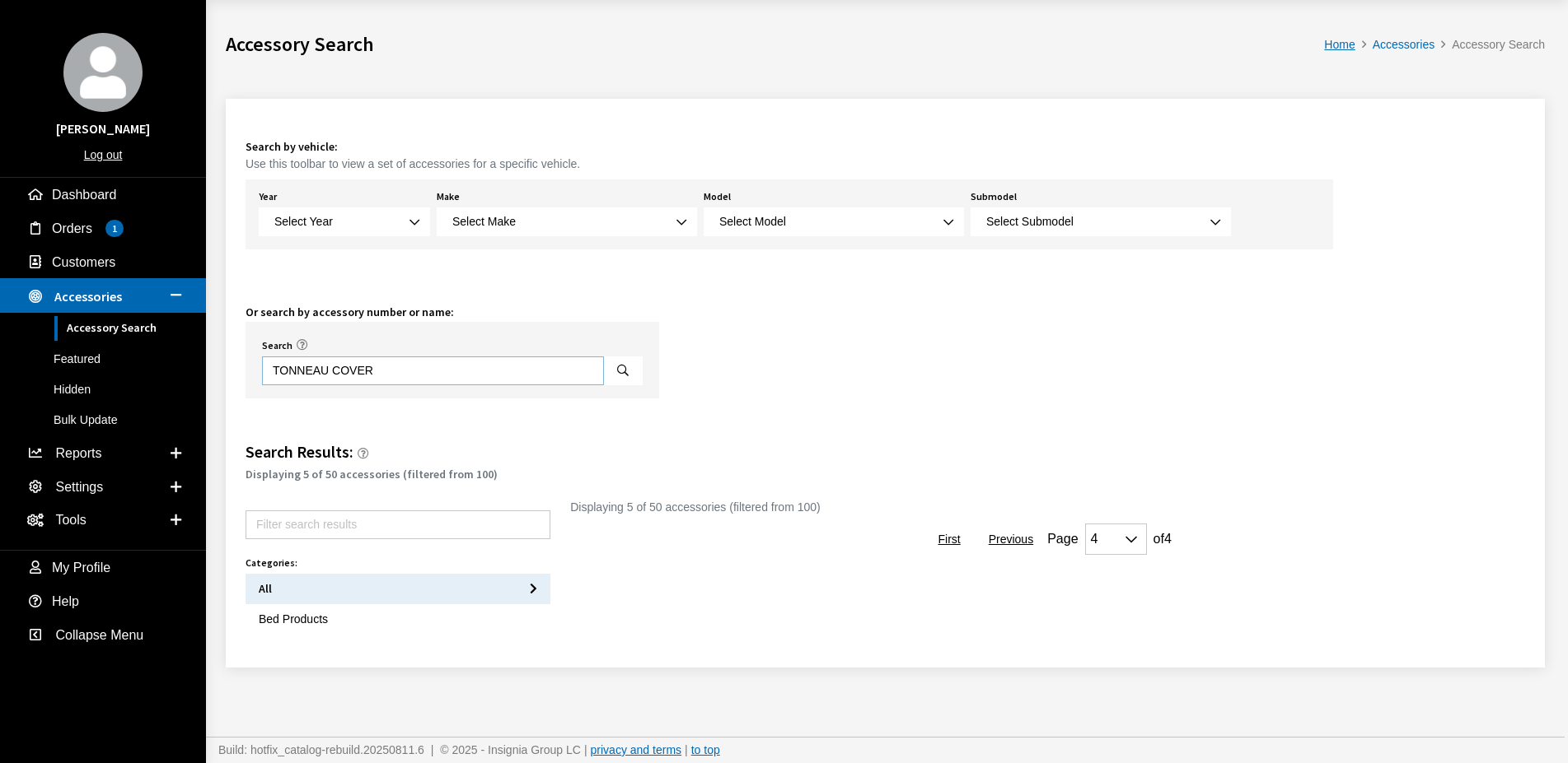
select select "0"
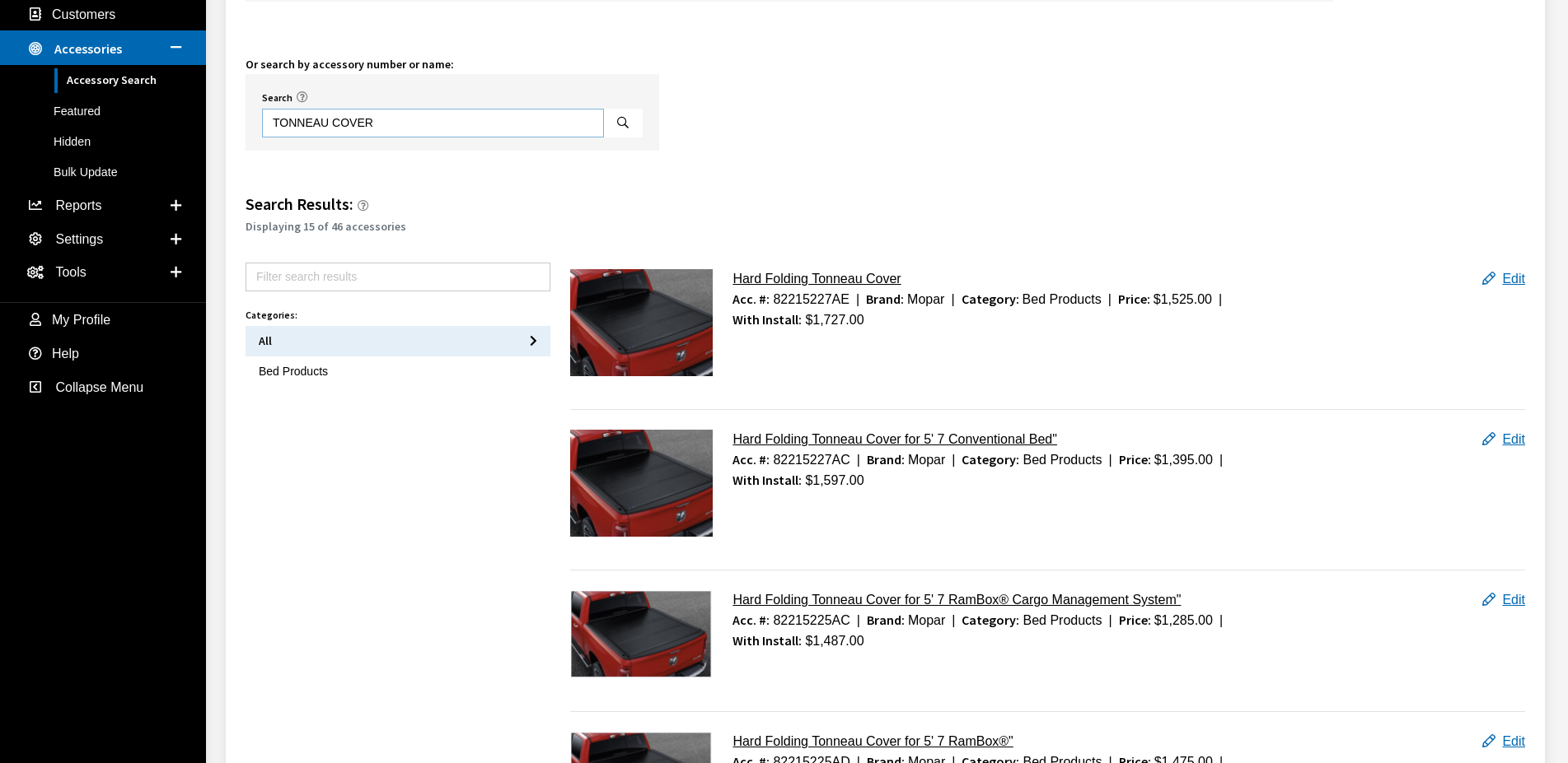
scroll to position [310, 0]
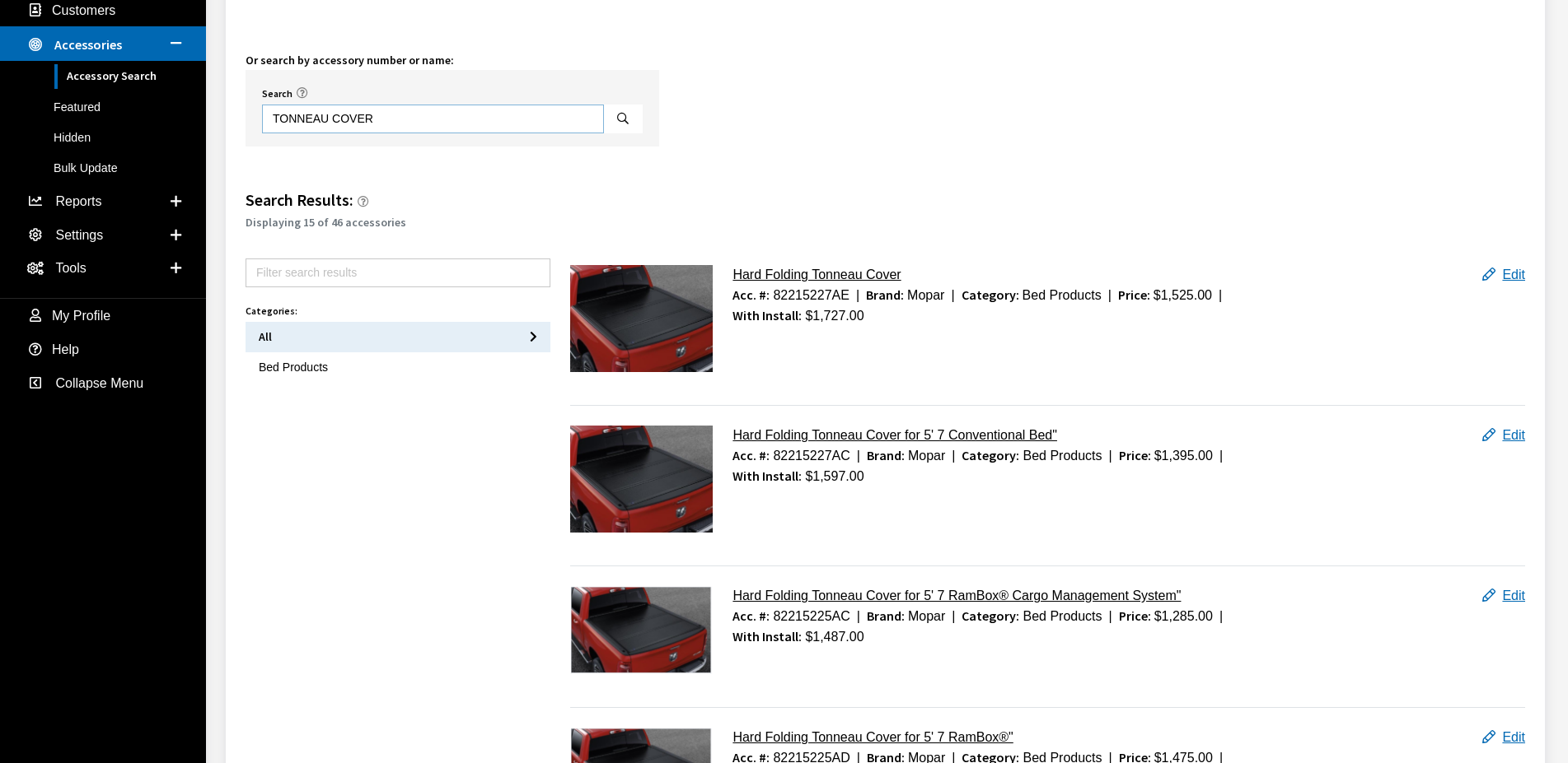
type input "TONNEAU COVER"
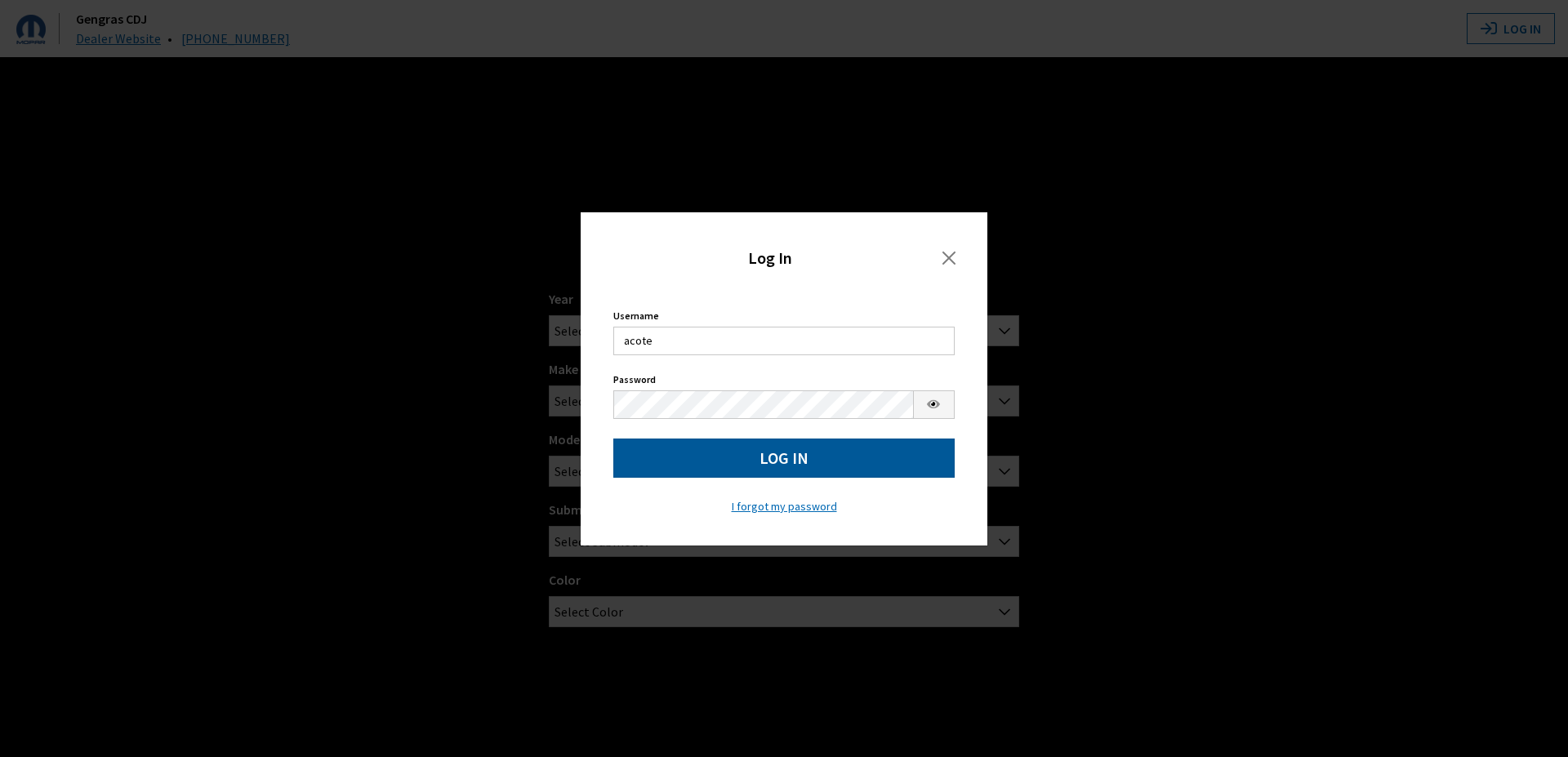
type input "acote"
click at [779, 462] on button "Log In" at bounding box center [783, 458] width 341 height 39
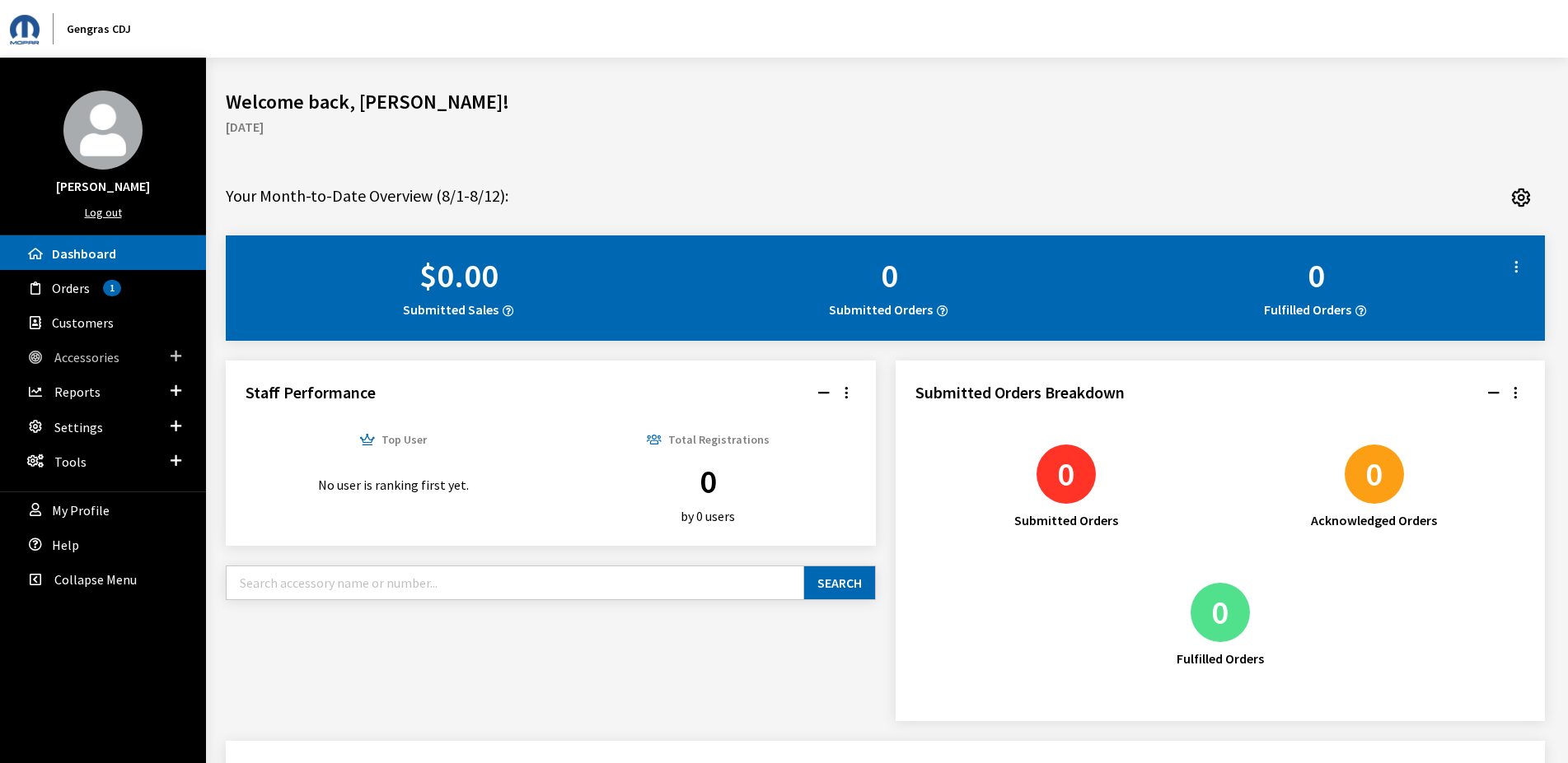
drag, startPoint x: 122, startPoint y: 355, endPoint x: 96, endPoint y: 356, distance: 26.0
click at [122, 356] on link "Accessories" at bounding box center [103, 356] width 206 height 34
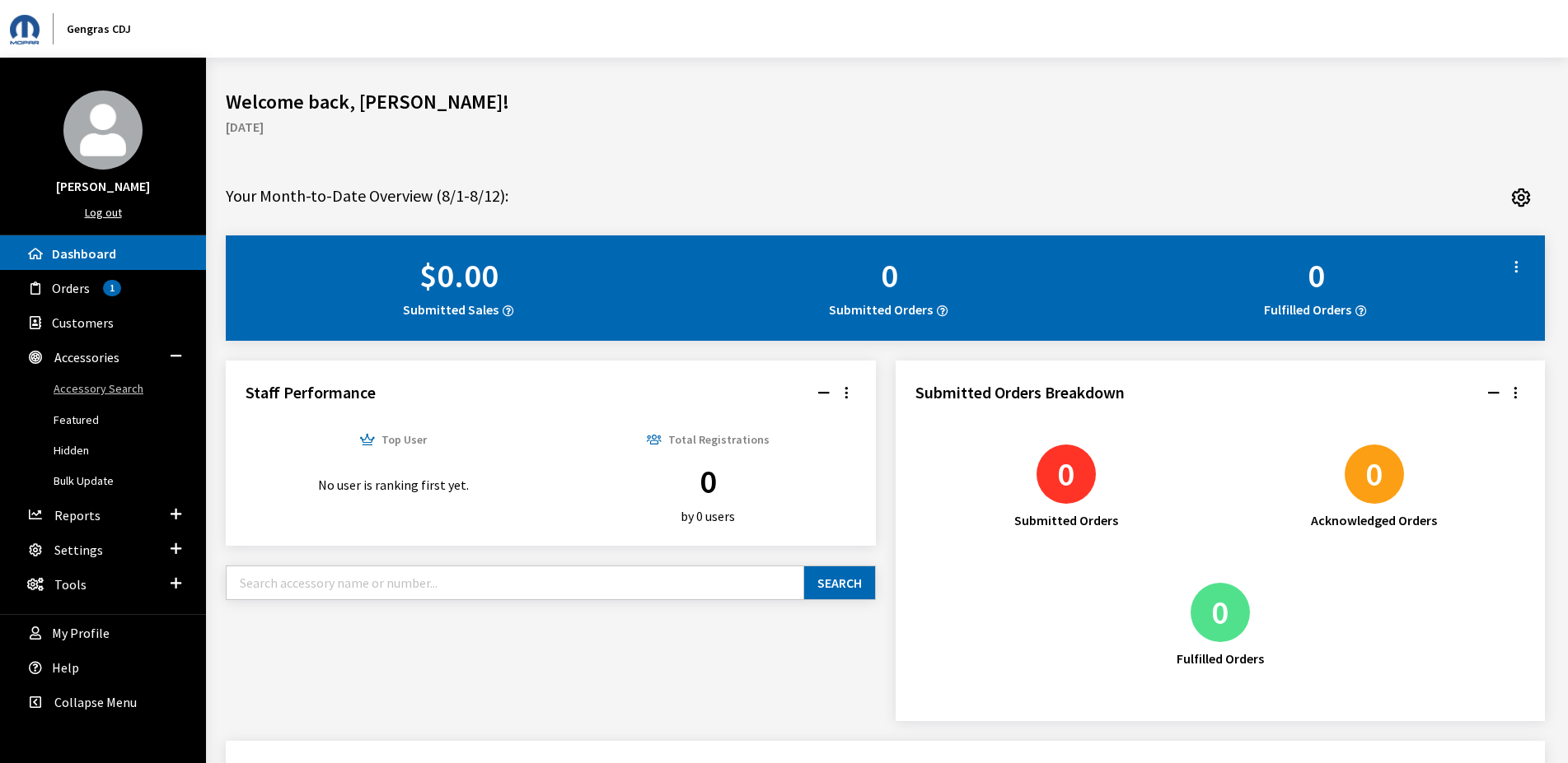
click at [136, 380] on link "Accessory Search" at bounding box center [103, 389] width 206 height 30
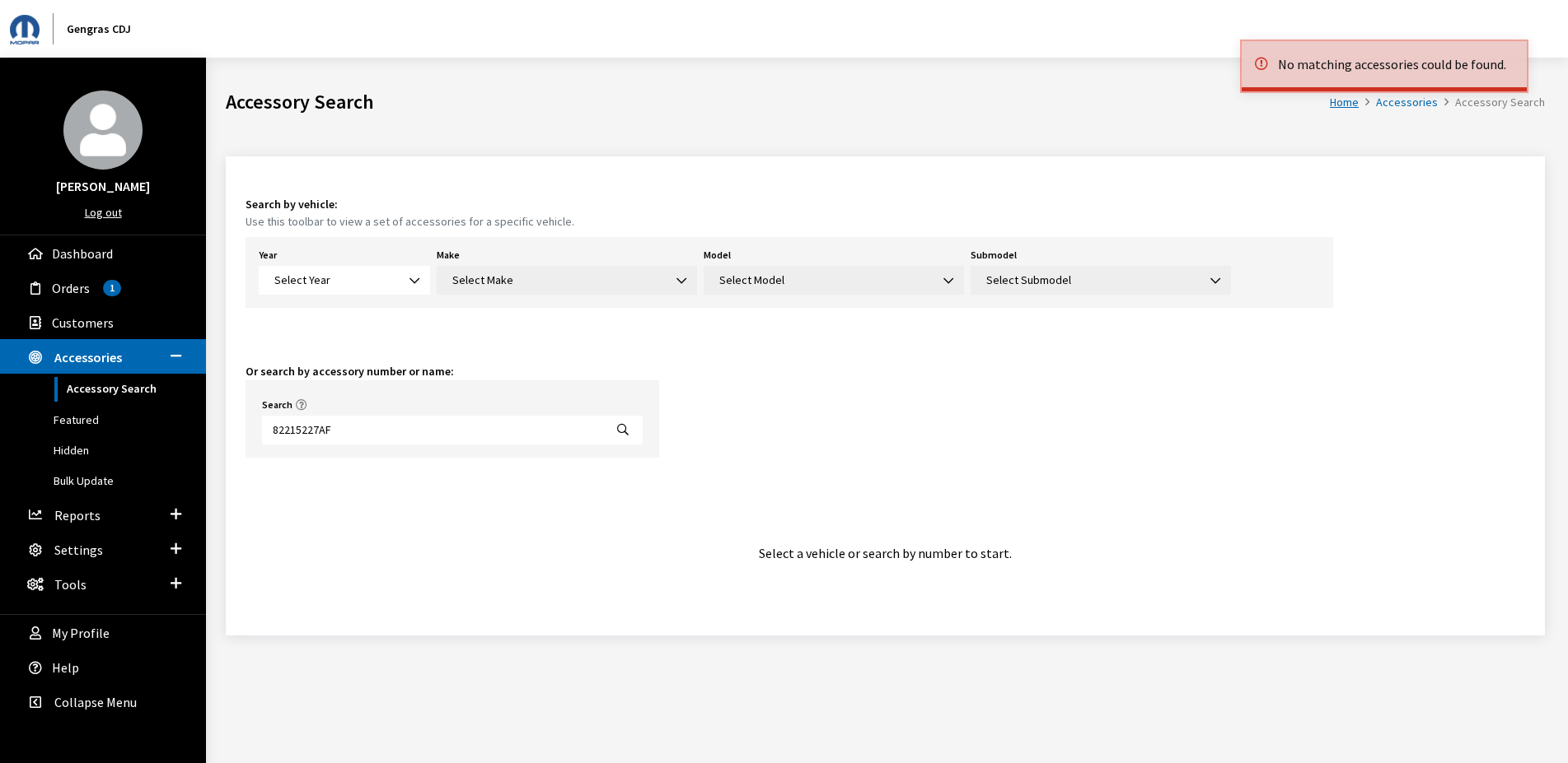
click at [370, 436] on input "82215227AF" at bounding box center [433, 430] width 342 height 28
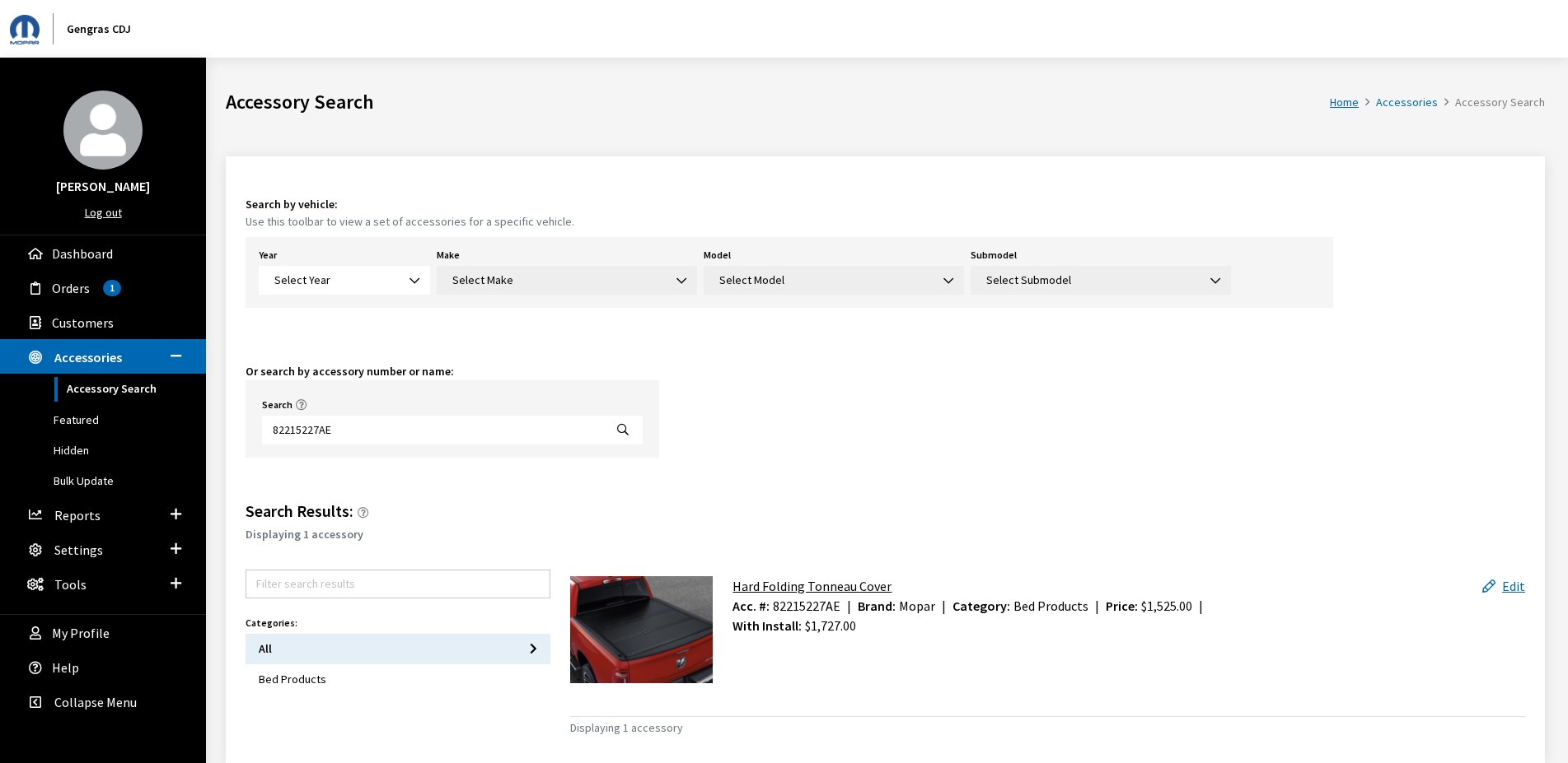
type input "82215227AE"
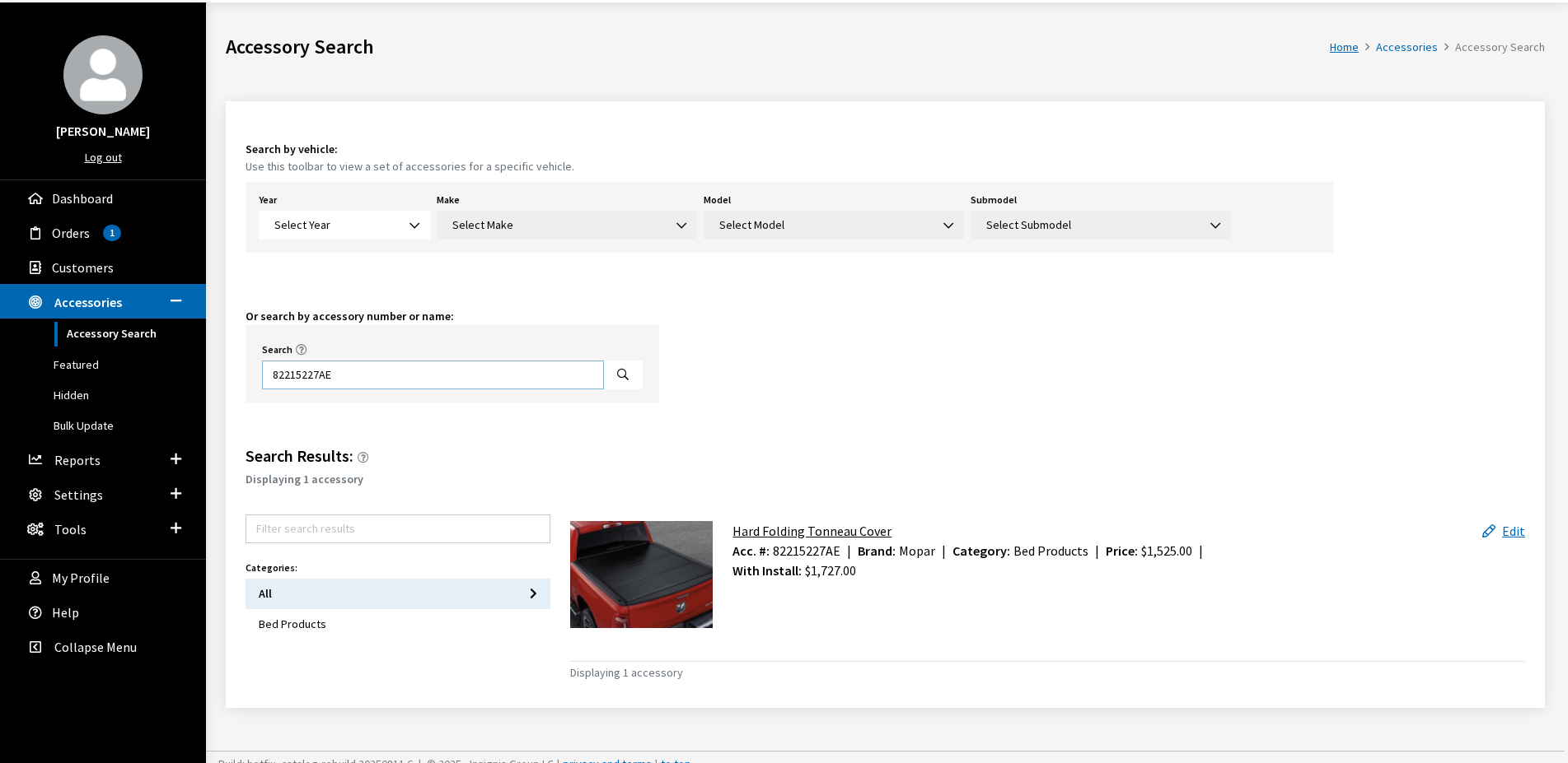
scroll to position [69, 0]
